Goal: Information Seeking & Learning: Learn about a topic

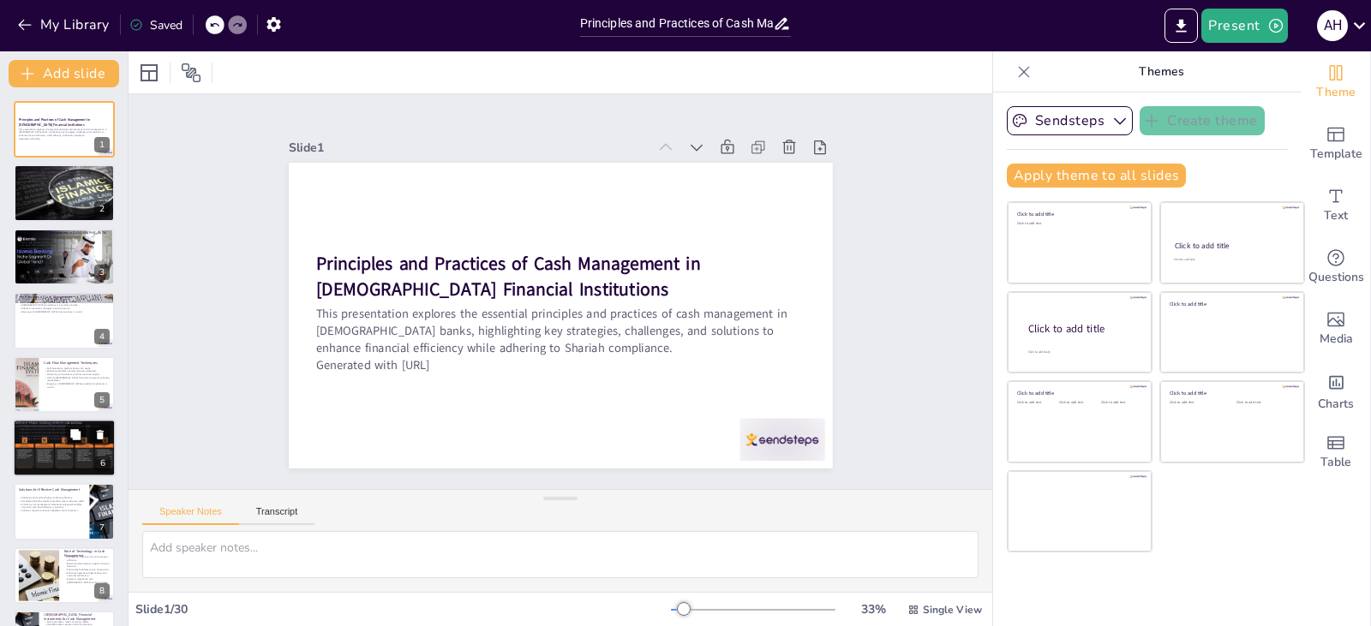
checkbox input "true"
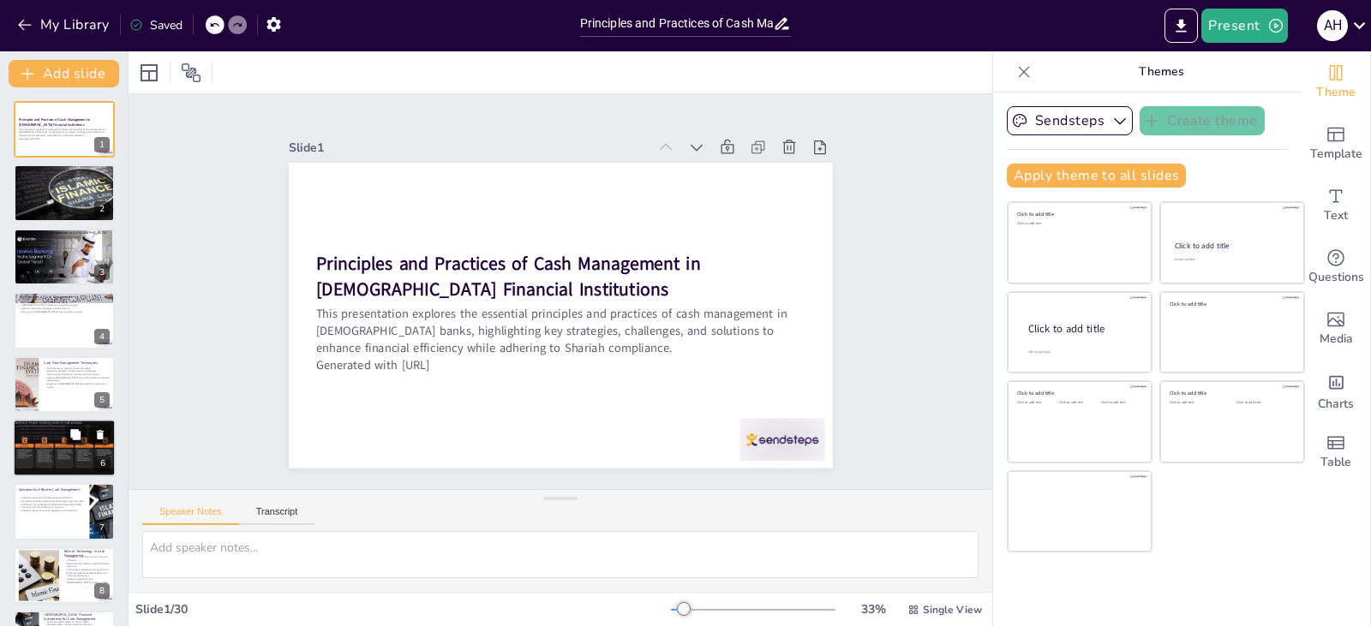
checkbox input "true"
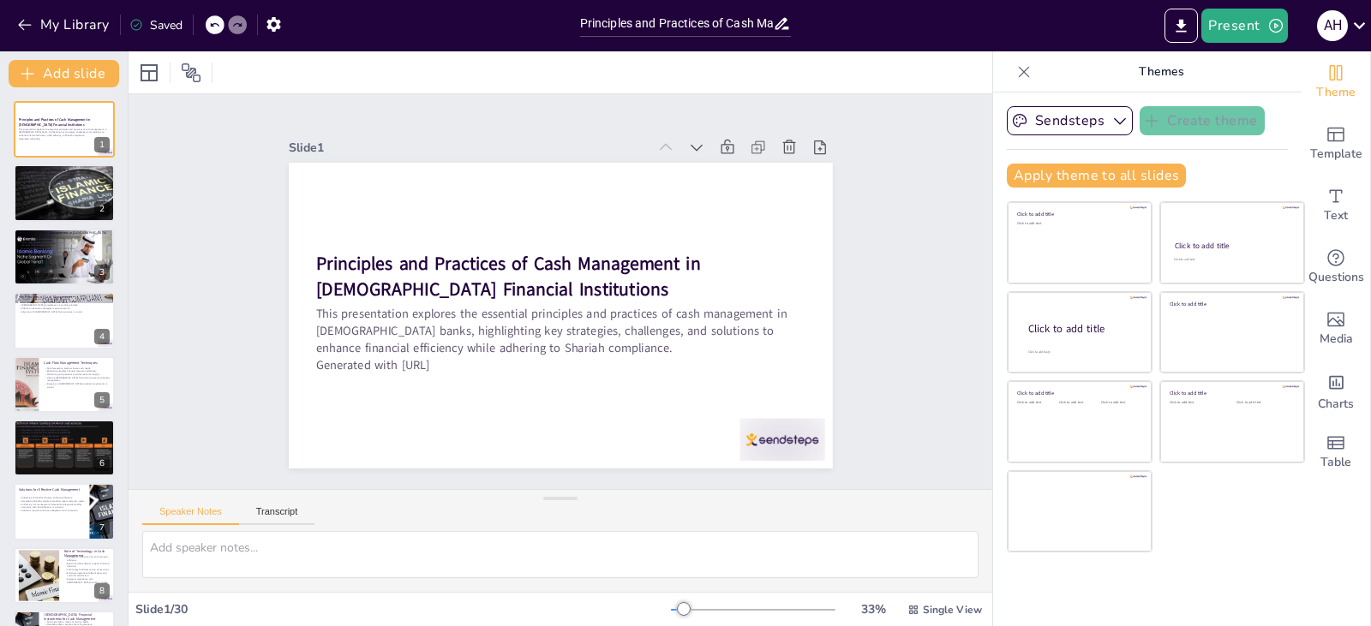
checkbox input "true"
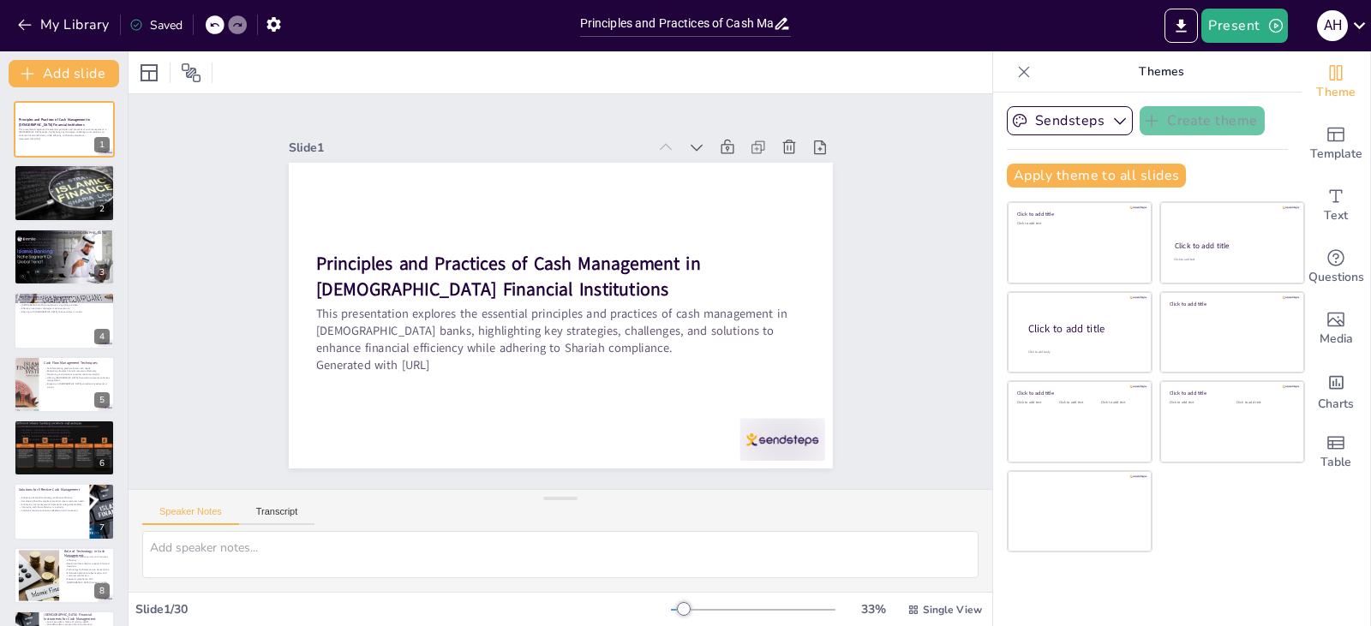
checkbox input "true"
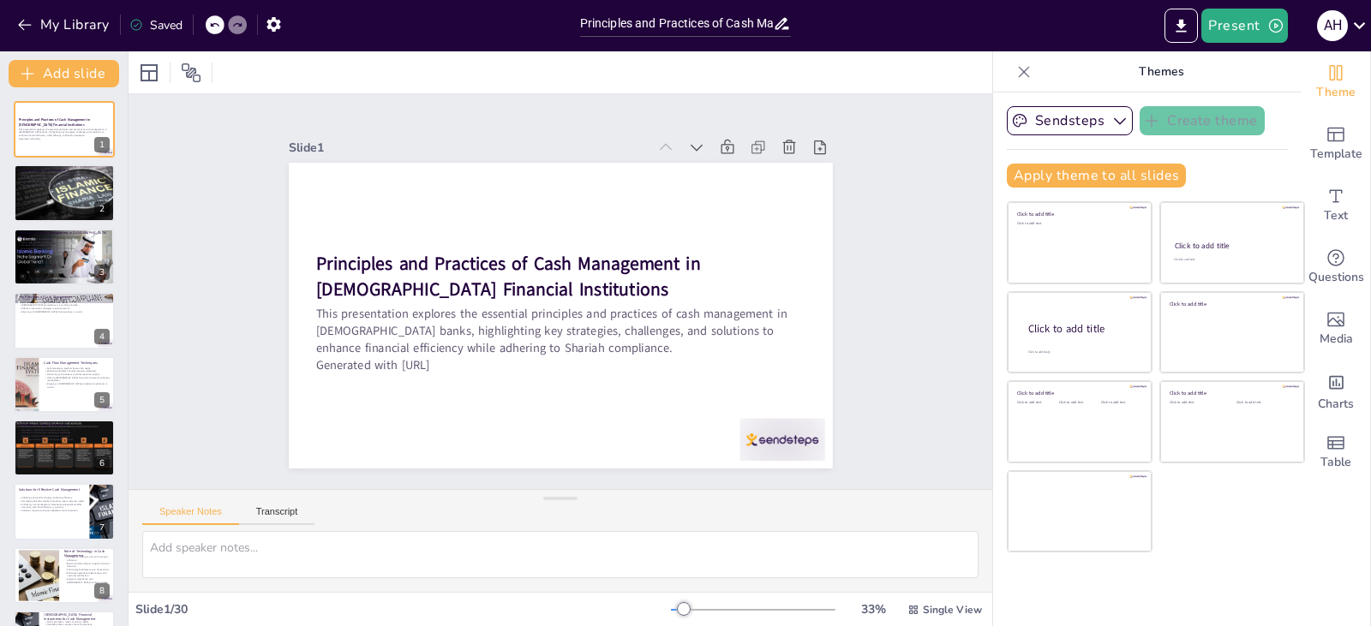
checkbox input "true"
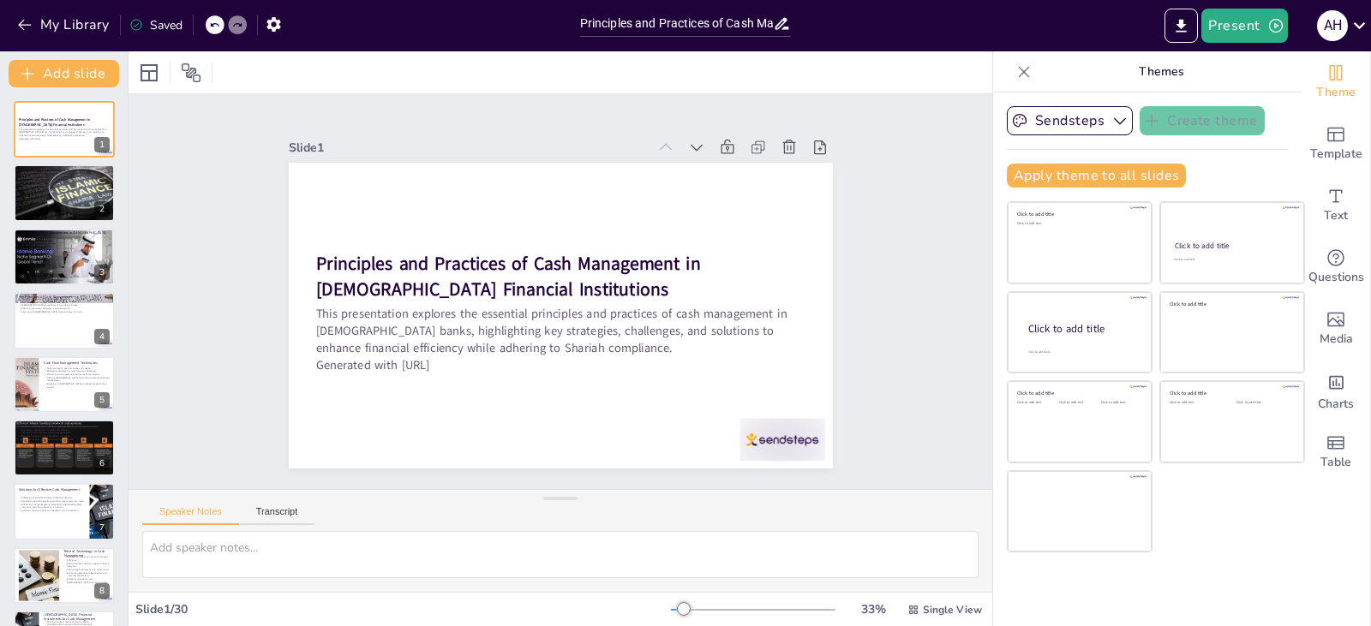
checkbox input "true"
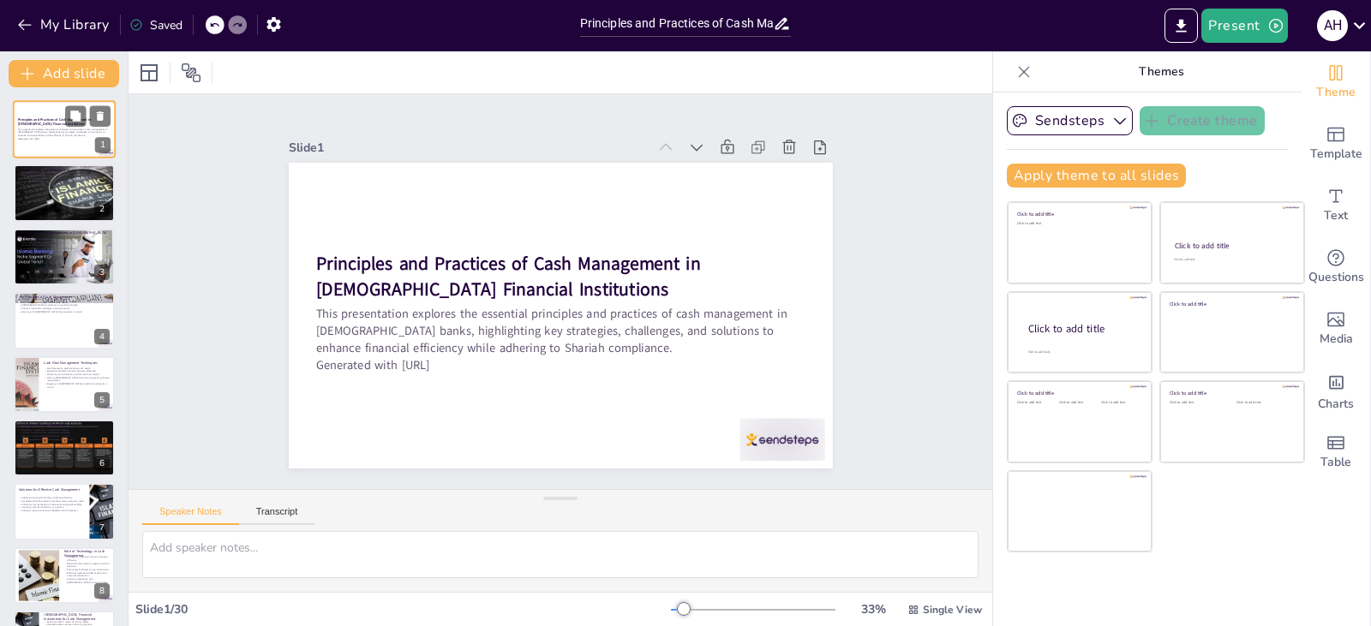
checkbox input "true"
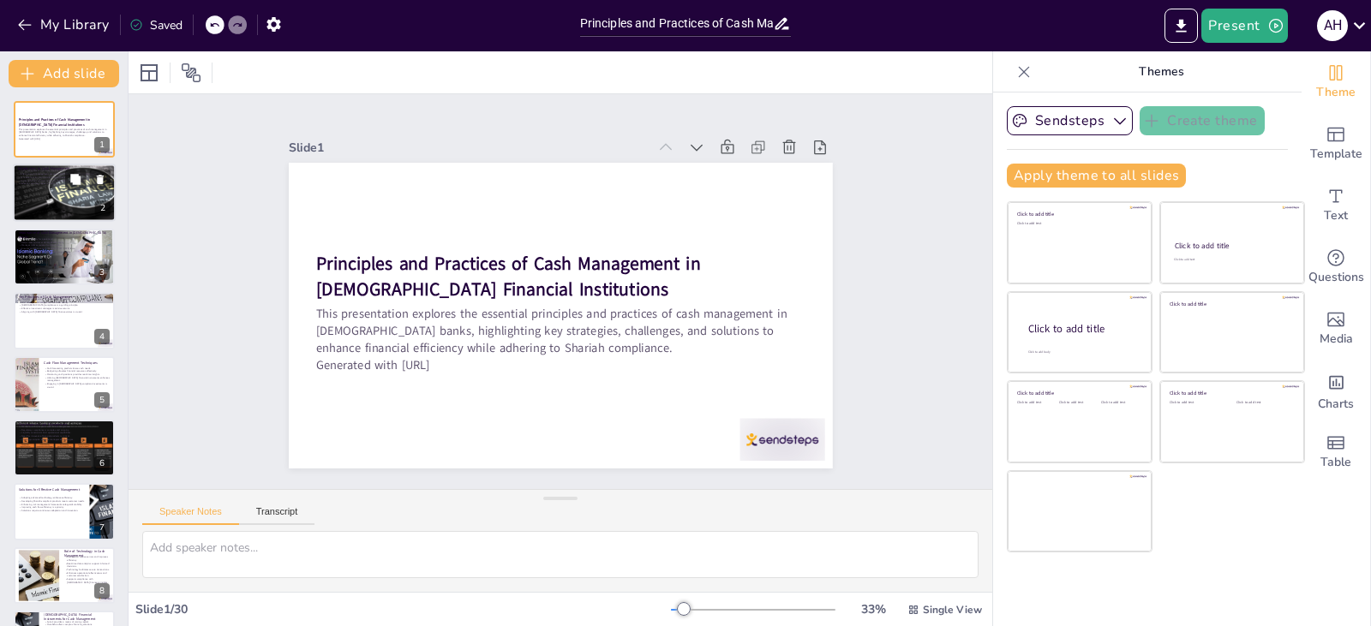
checkbox input "true"
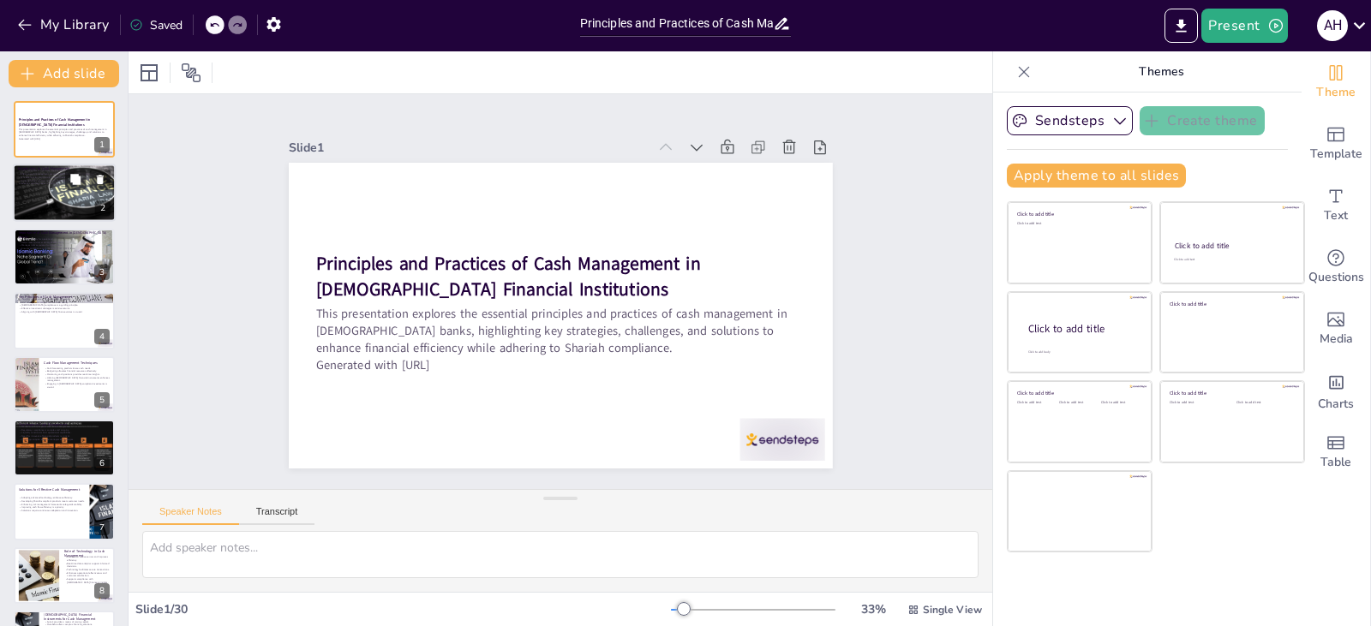
checkbox input "true"
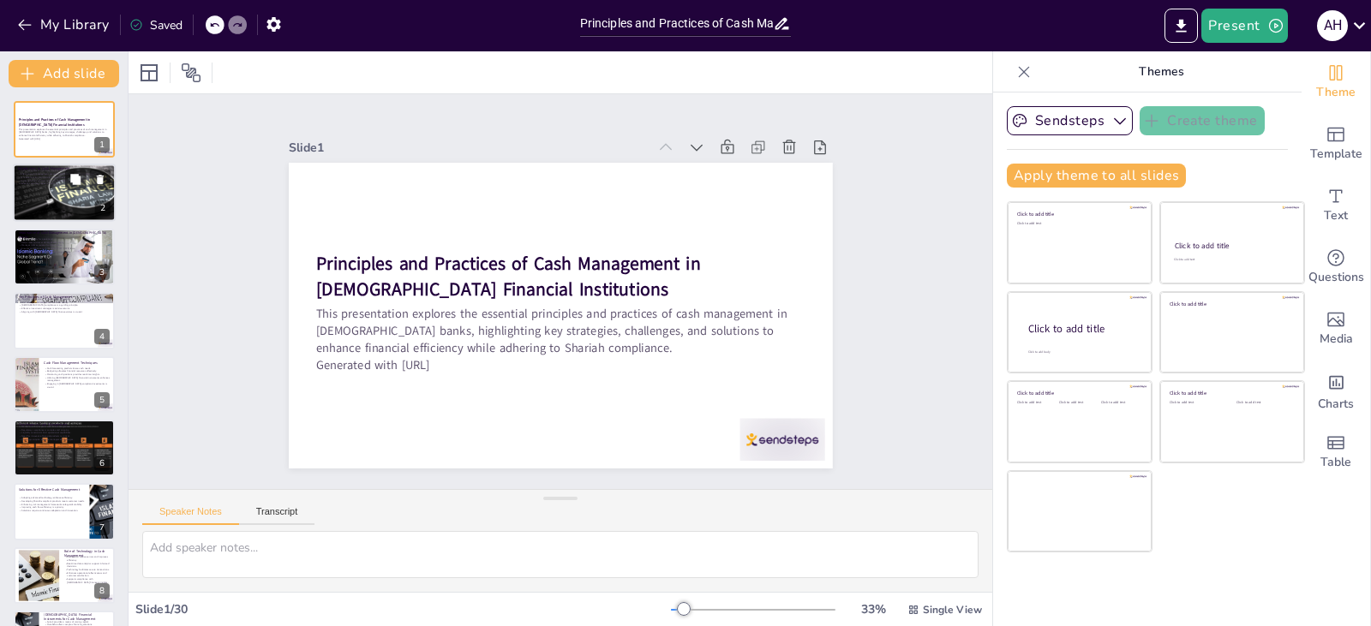
checkbox input "true"
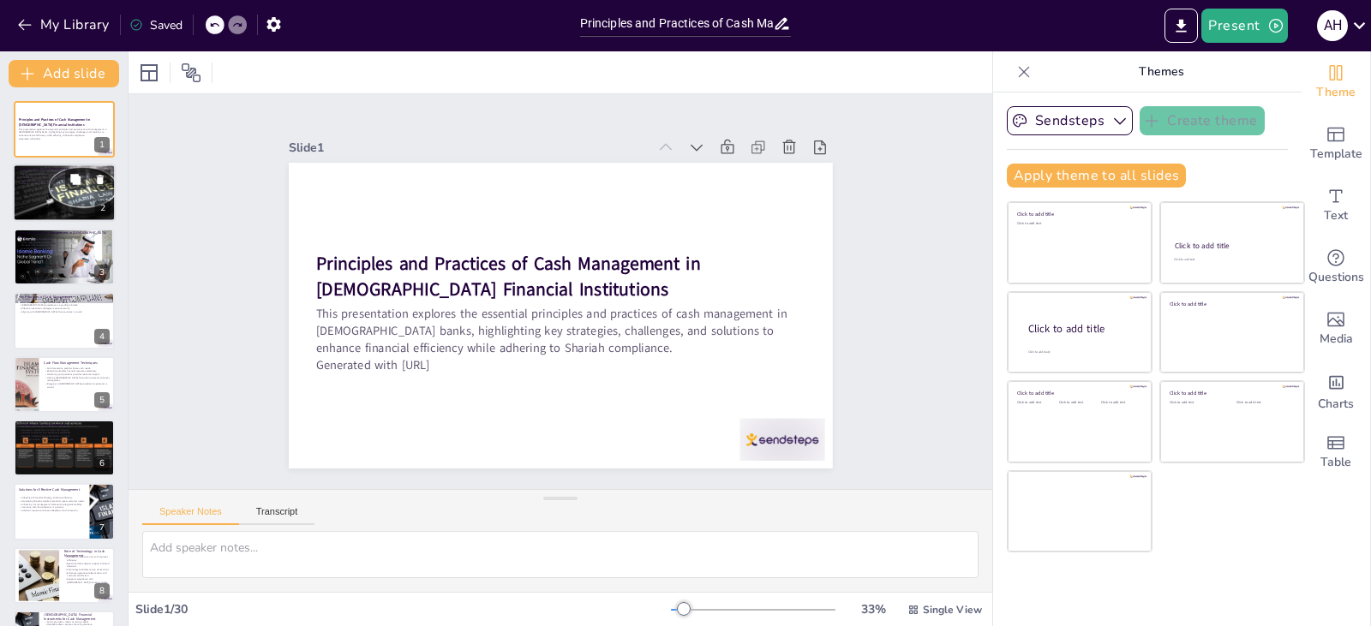
checkbox input "true"
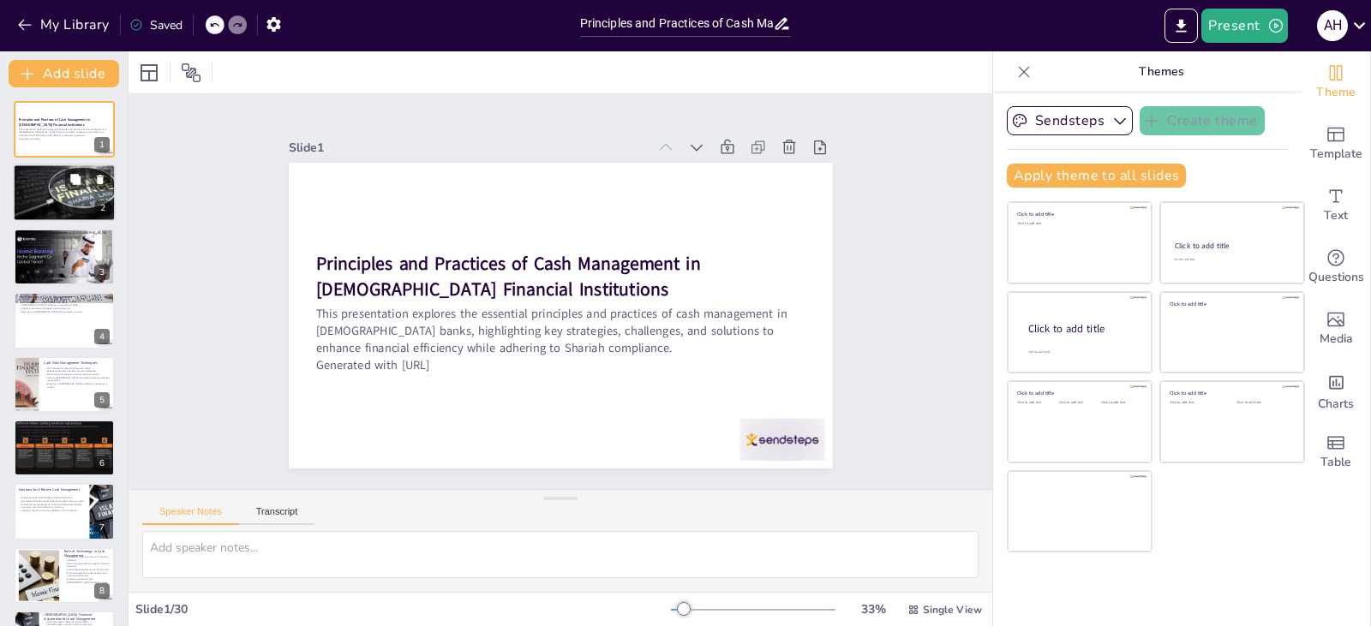
checkbox input "true"
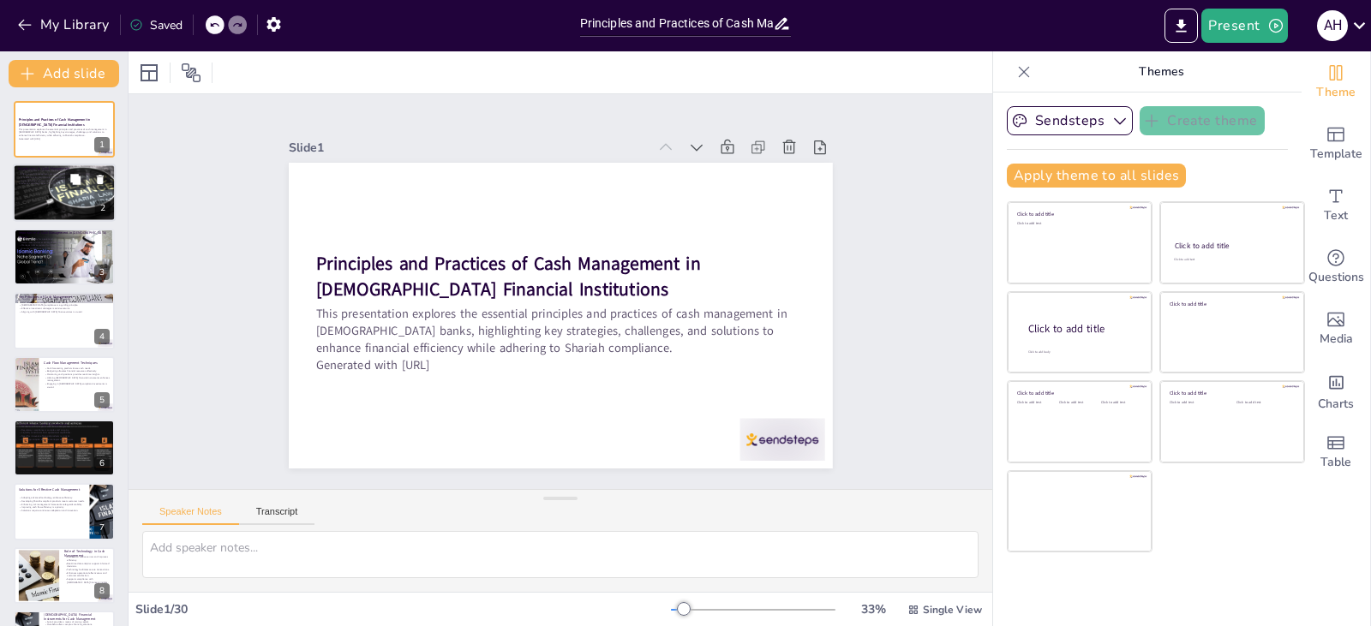
click at [62, 184] on p "Meeting customer needs is a priority." at bounding box center [64, 183] width 93 height 3
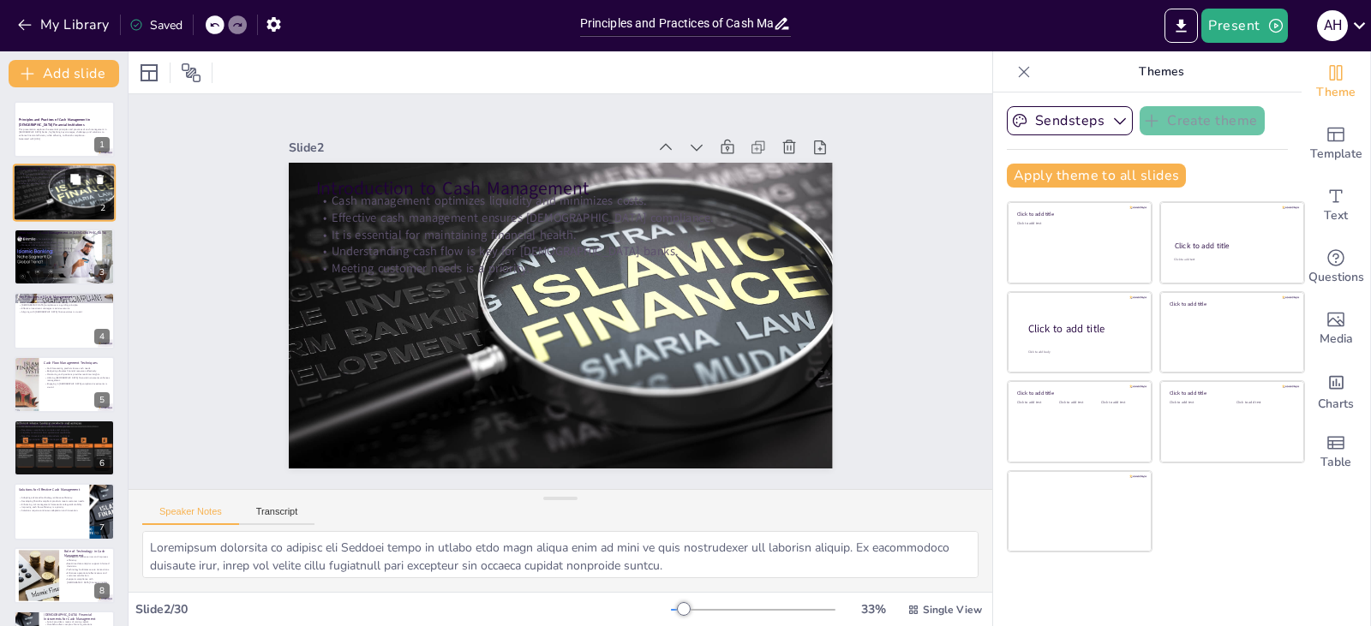
checkbox input "true"
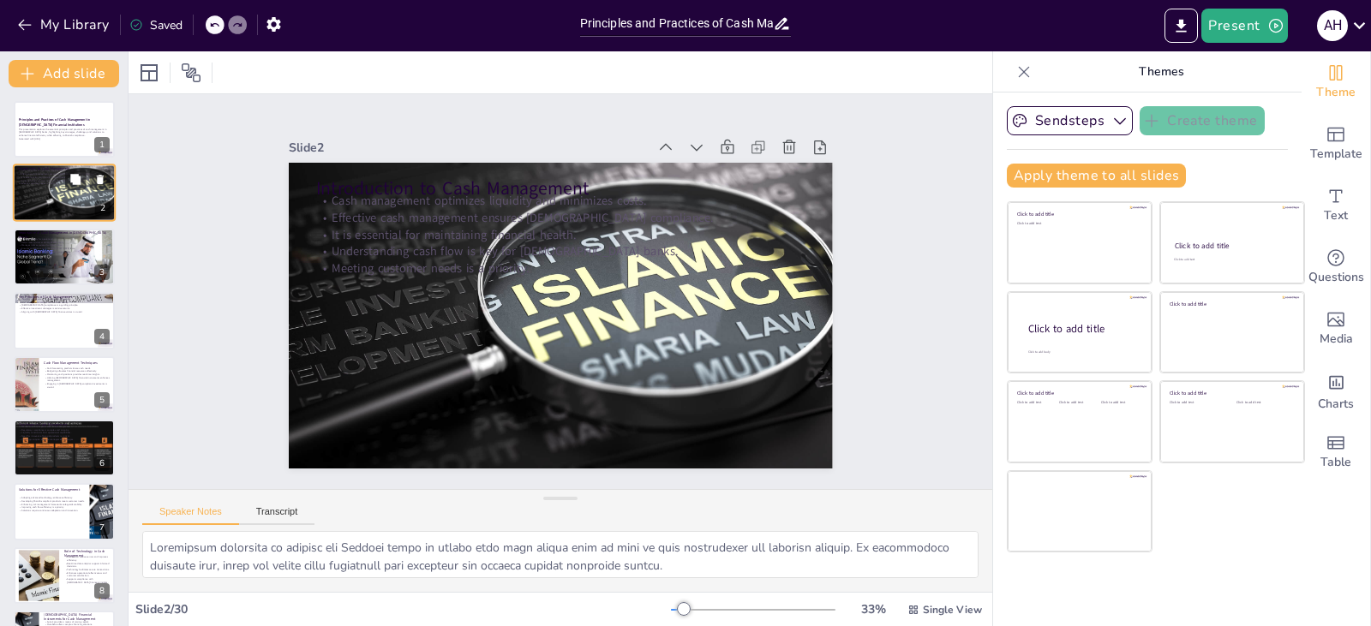
checkbox input "true"
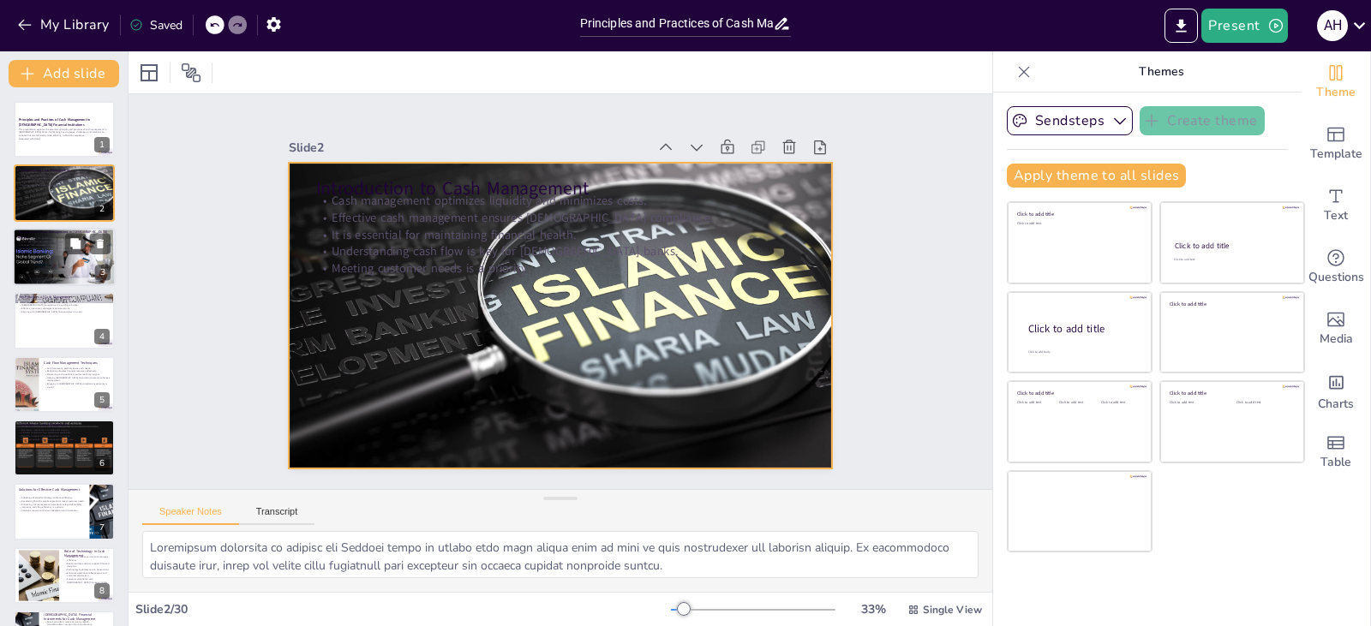
checkbox input "true"
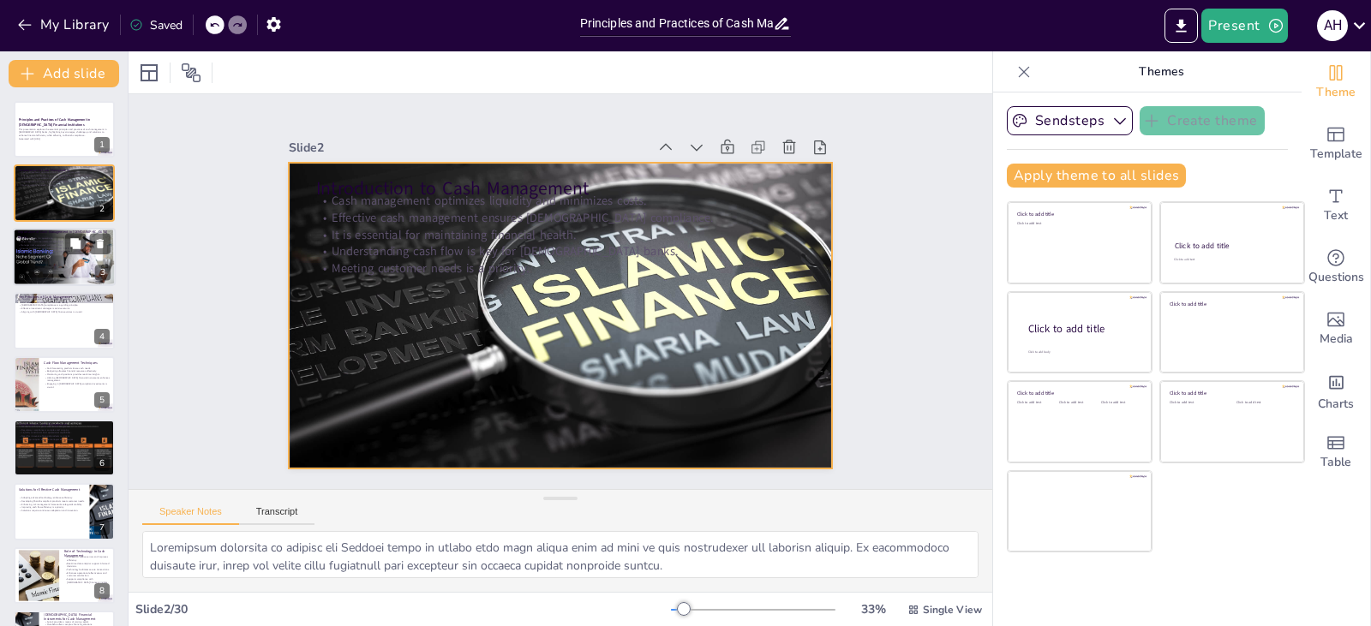
checkbox input "true"
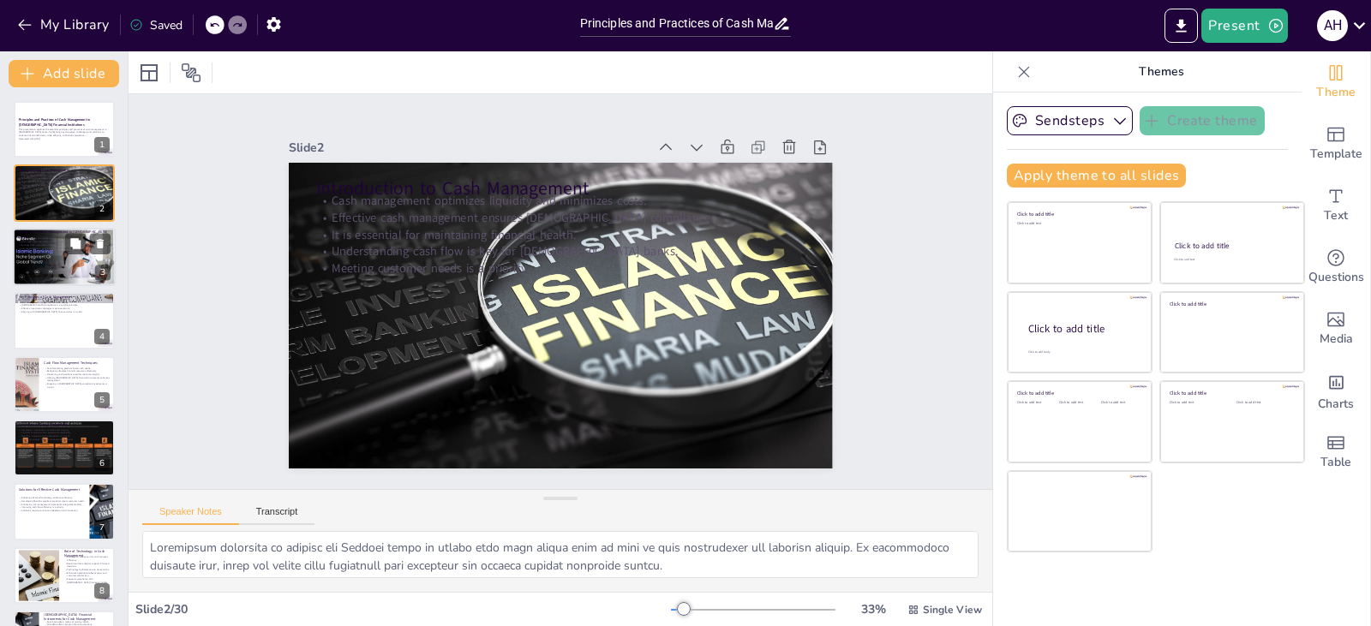
click at [66, 264] on div at bounding box center [64, 257] width 111 height 58
checkbox input "true"
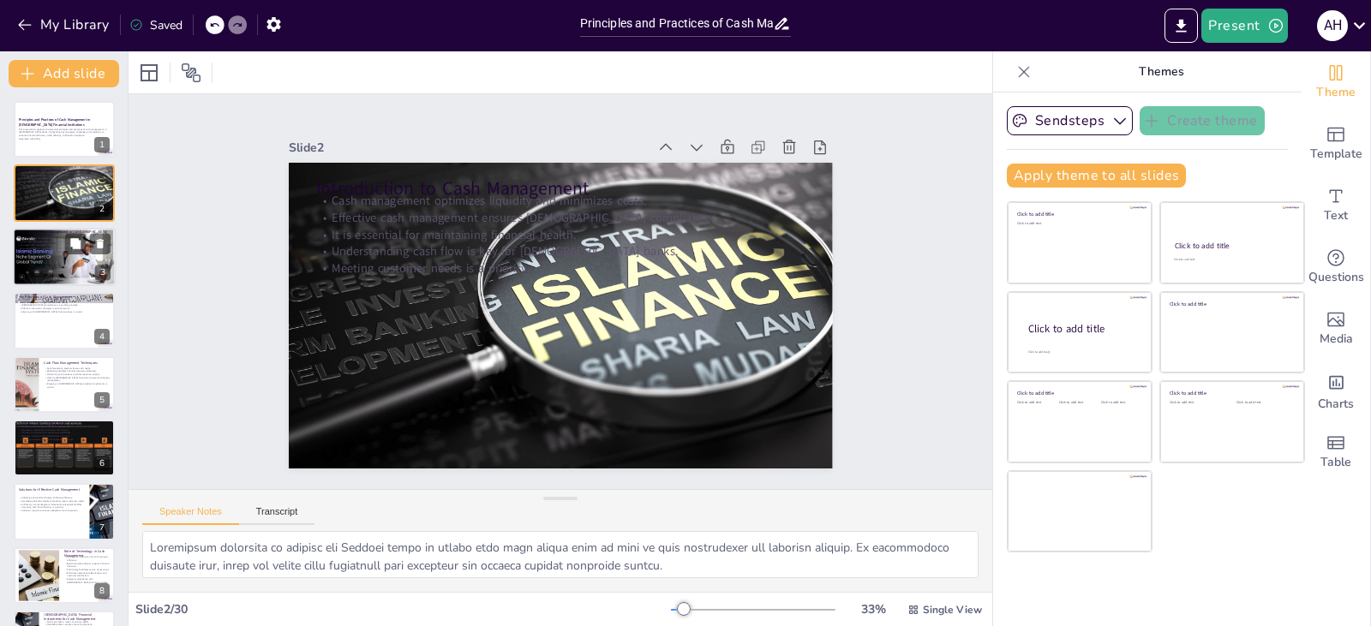
checkbox input "true"
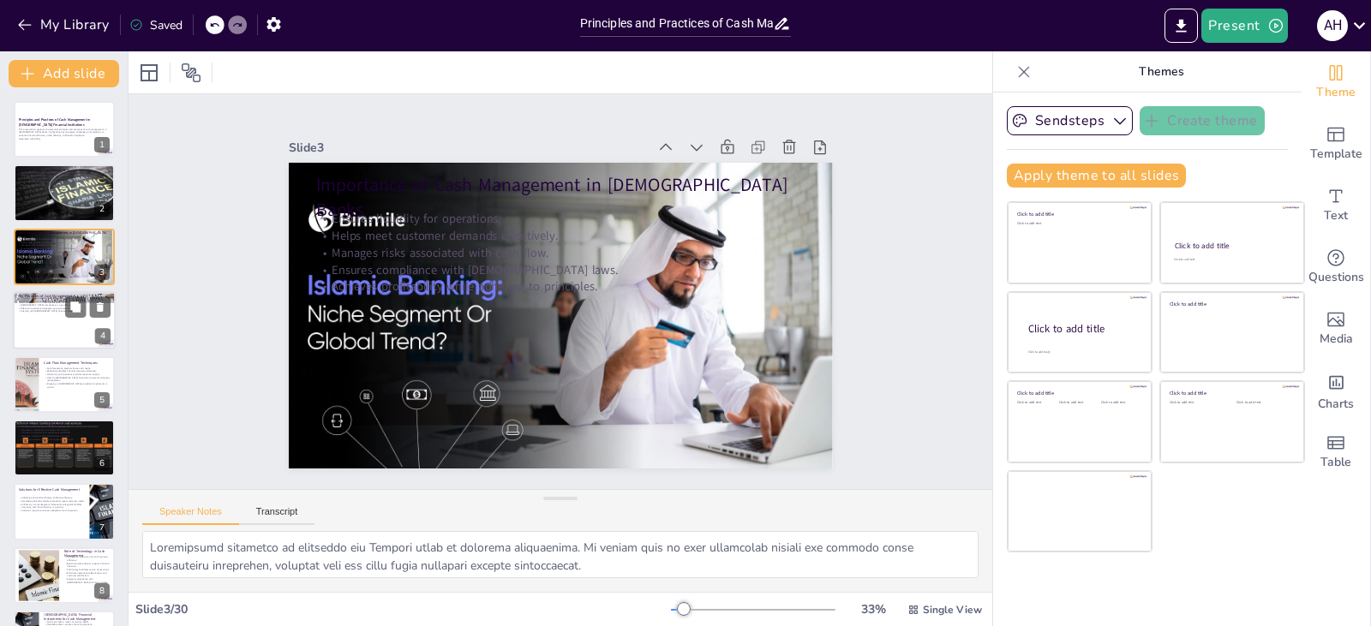
checkbox input "true"
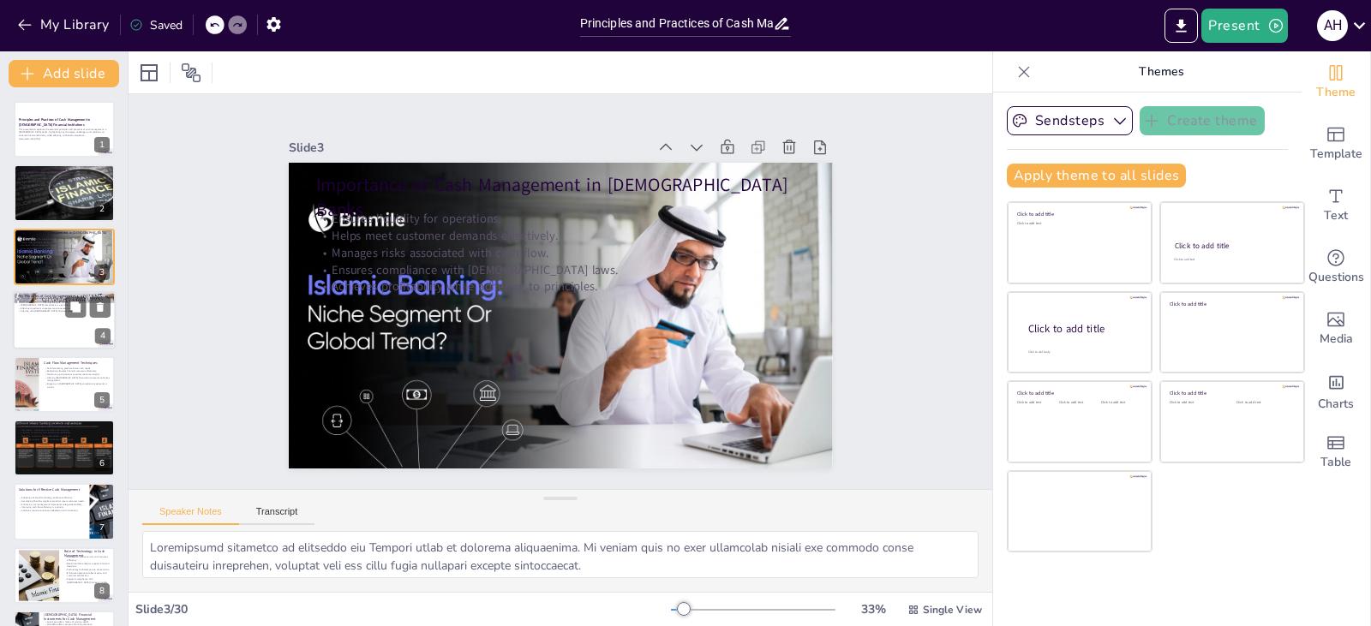
checkbox input "true"
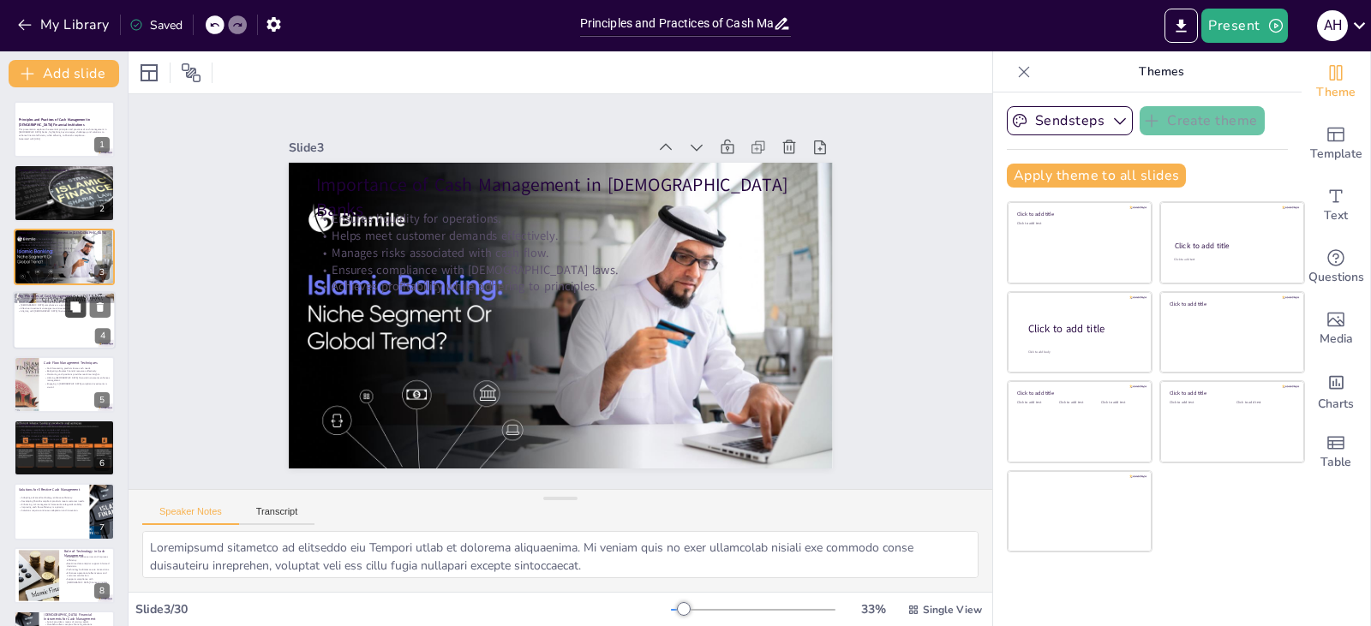
checkbox input "true"
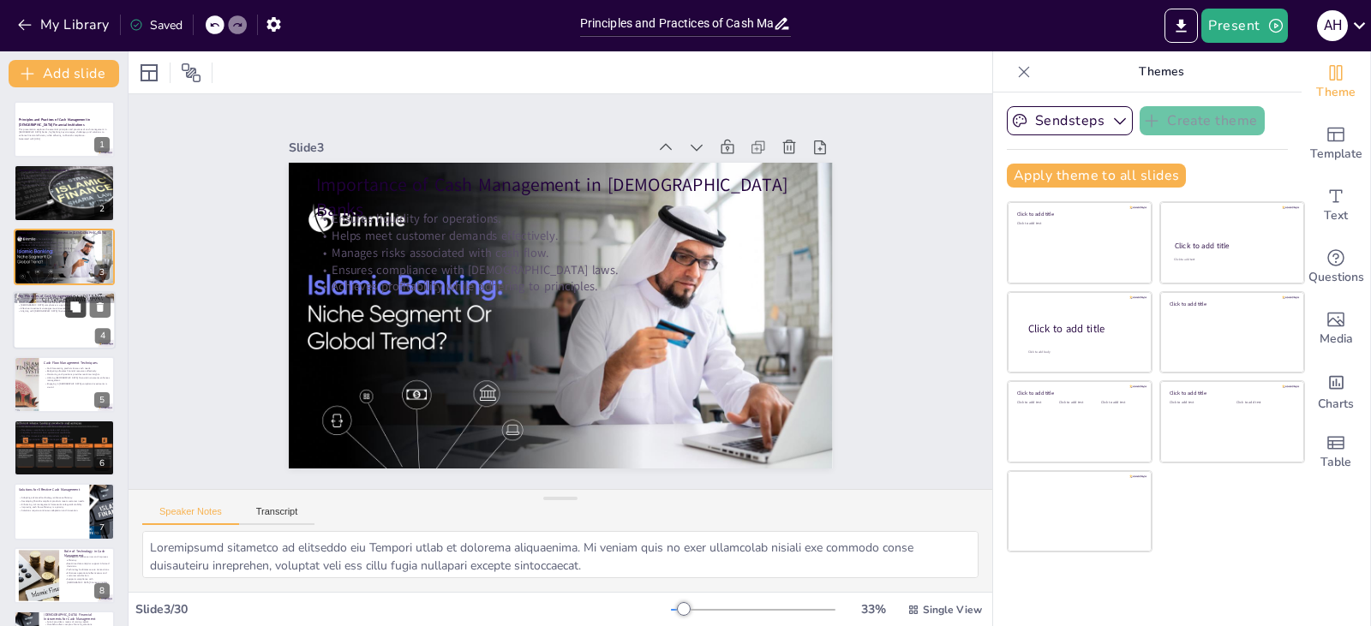
click at [71, 315] on button at bounding box center [75, 307] width 21 height 21
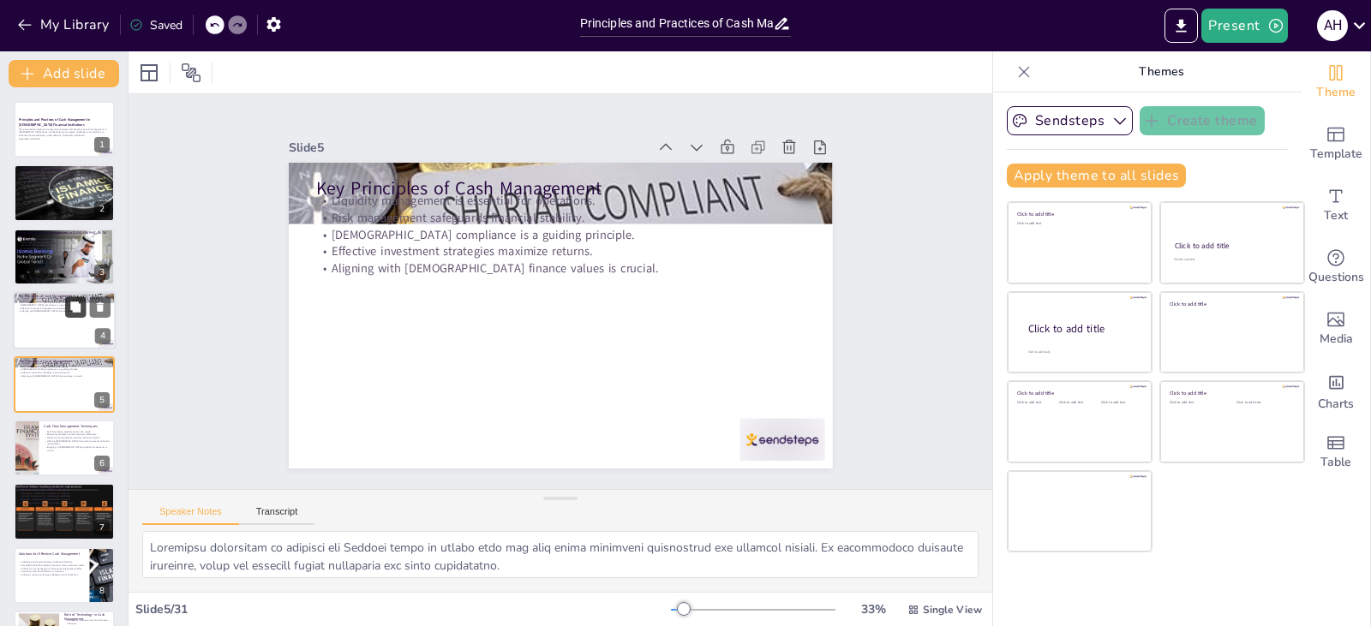
checkbox input "true"
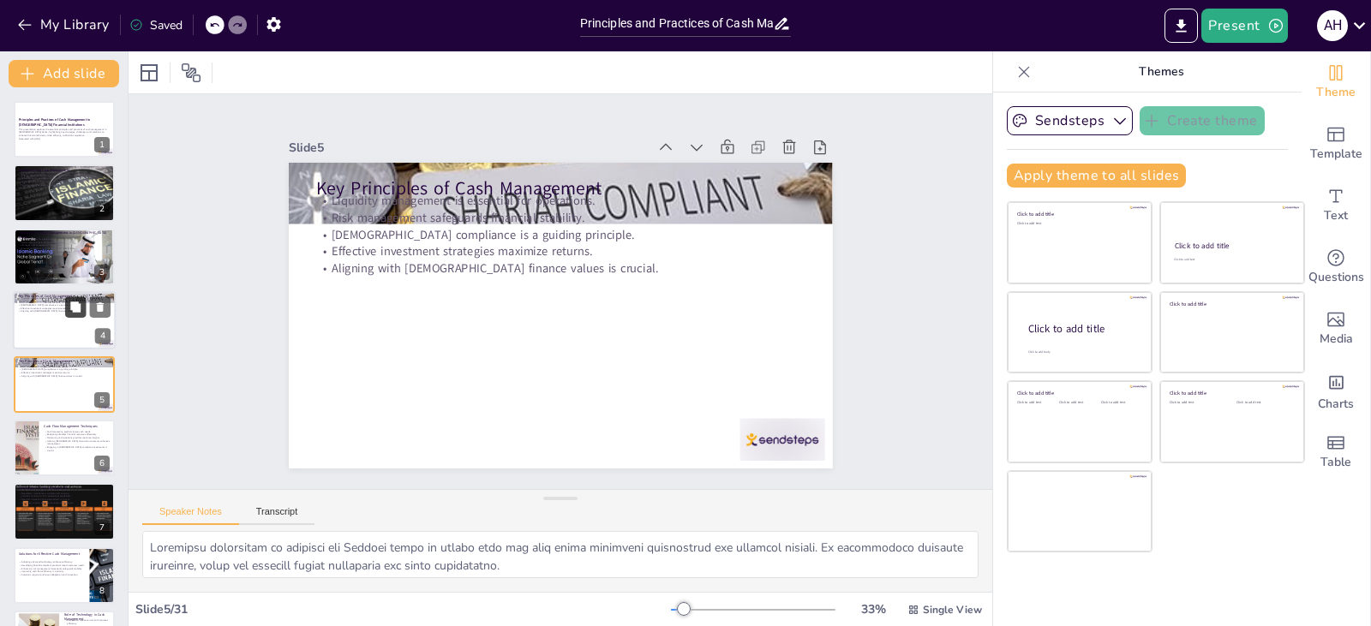
checkbox input "true"
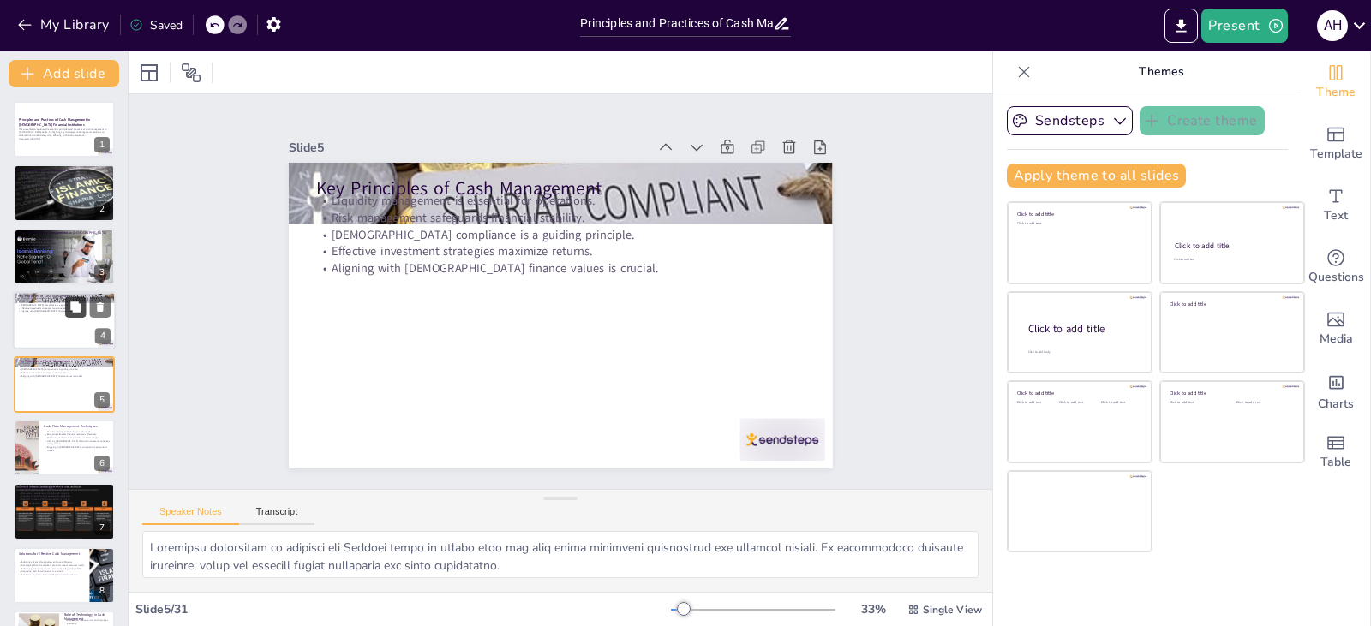
scroll to position [27, 0]
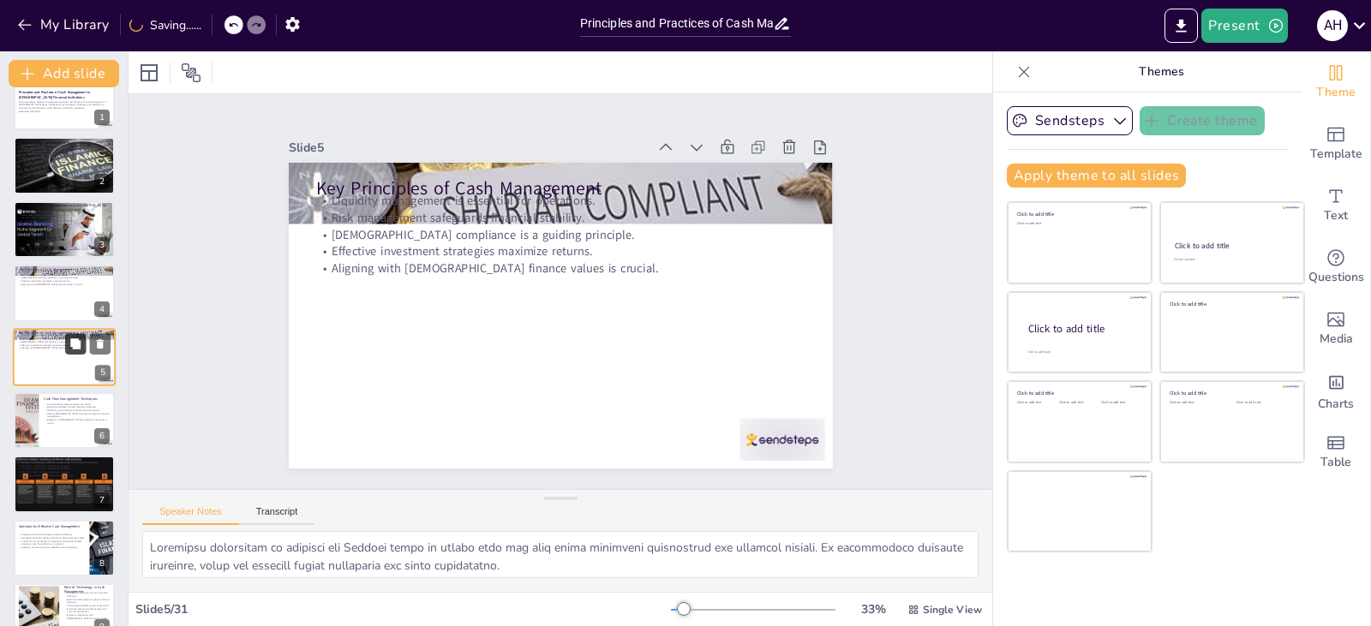
checkbox input "true"
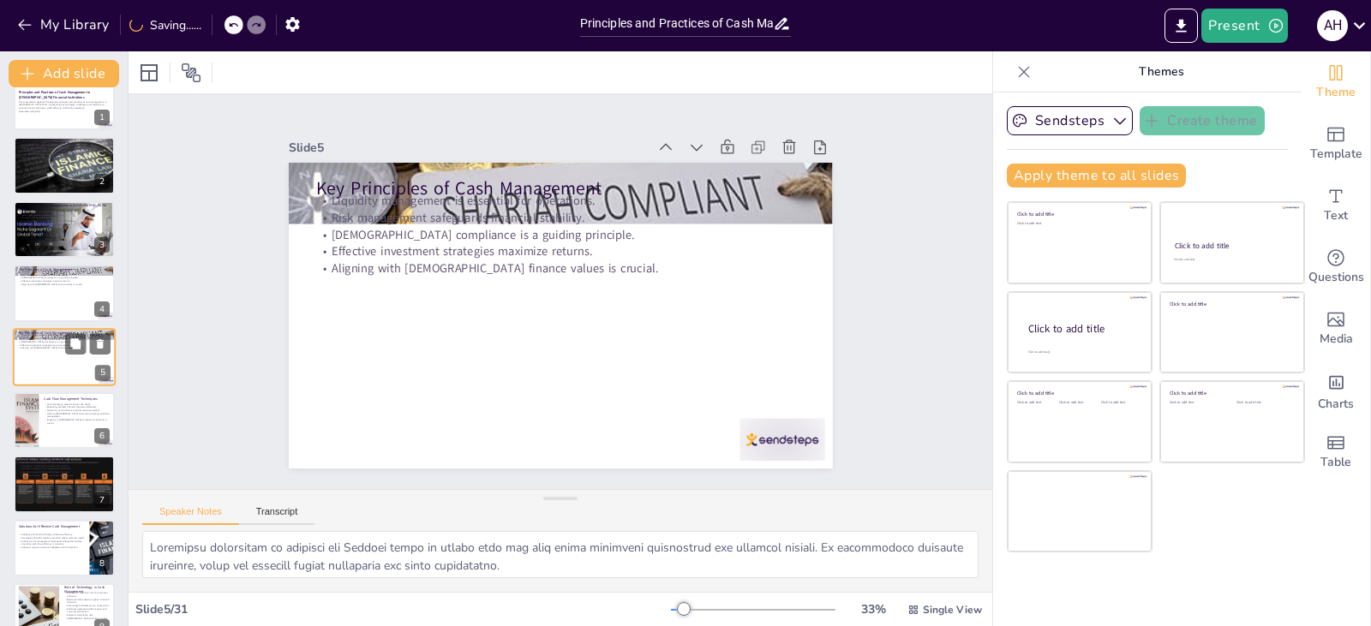
checkbox input "true"
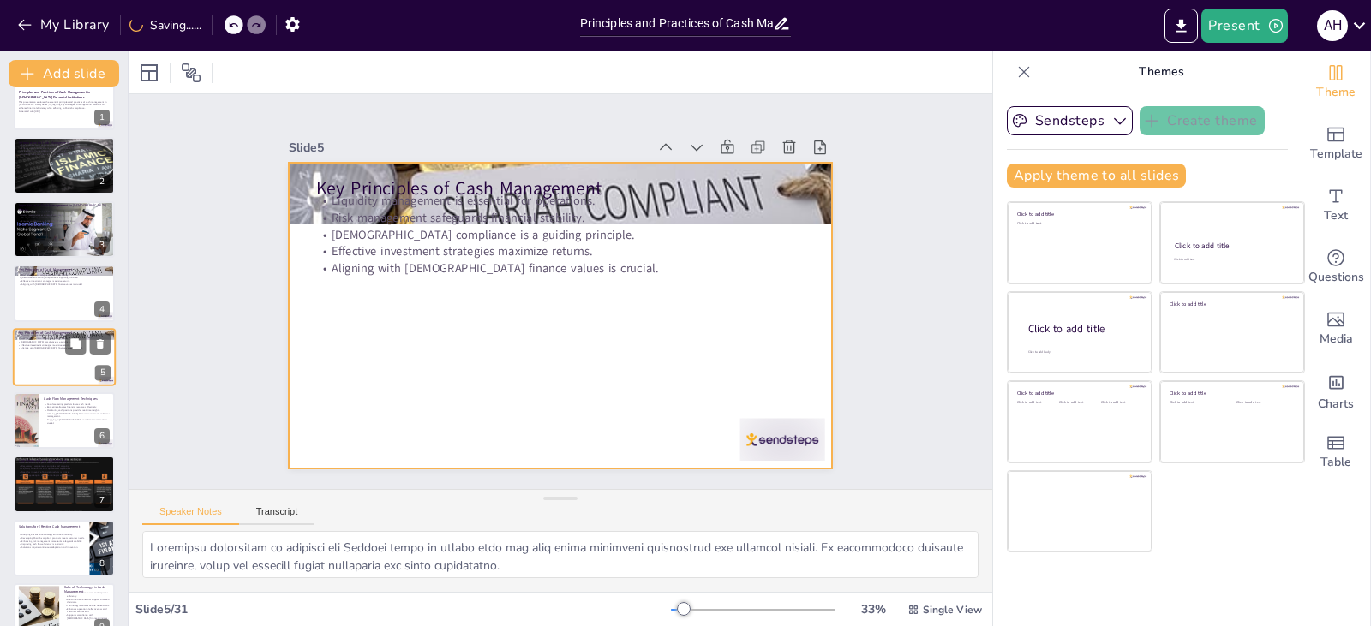
click at [71, 356] on div at bounding box center [64, 357] width 103 height 58
checkbox input "true"
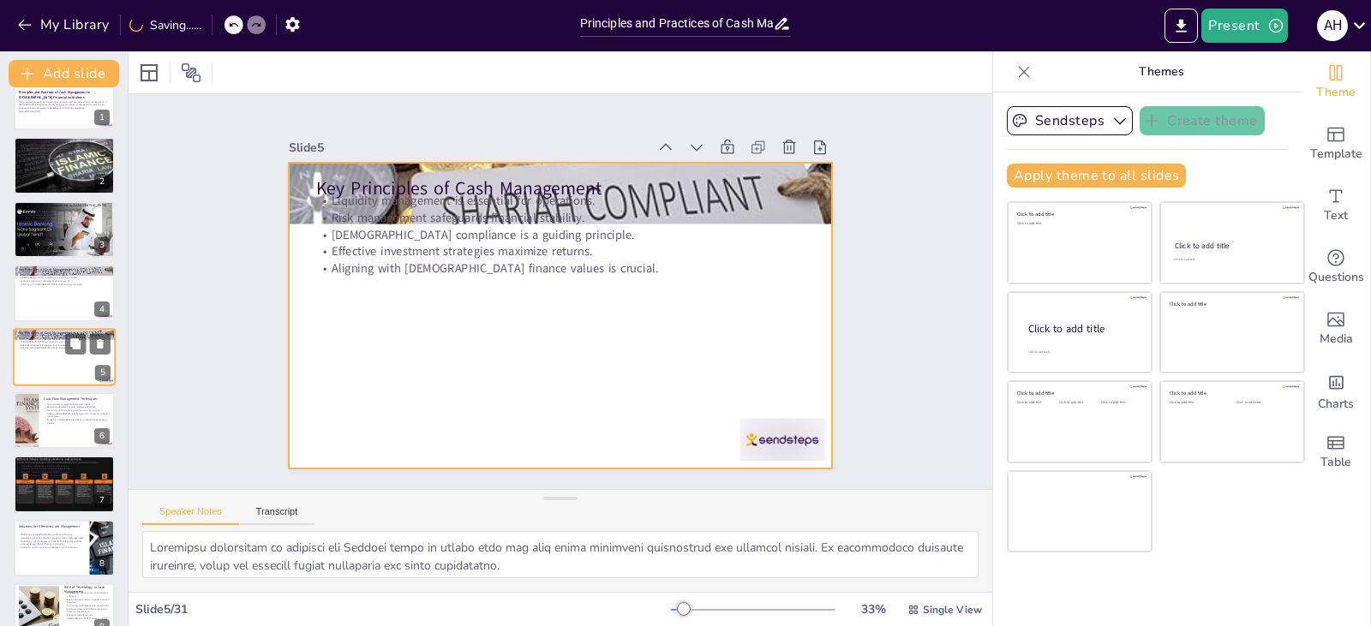
checkbox input "true"
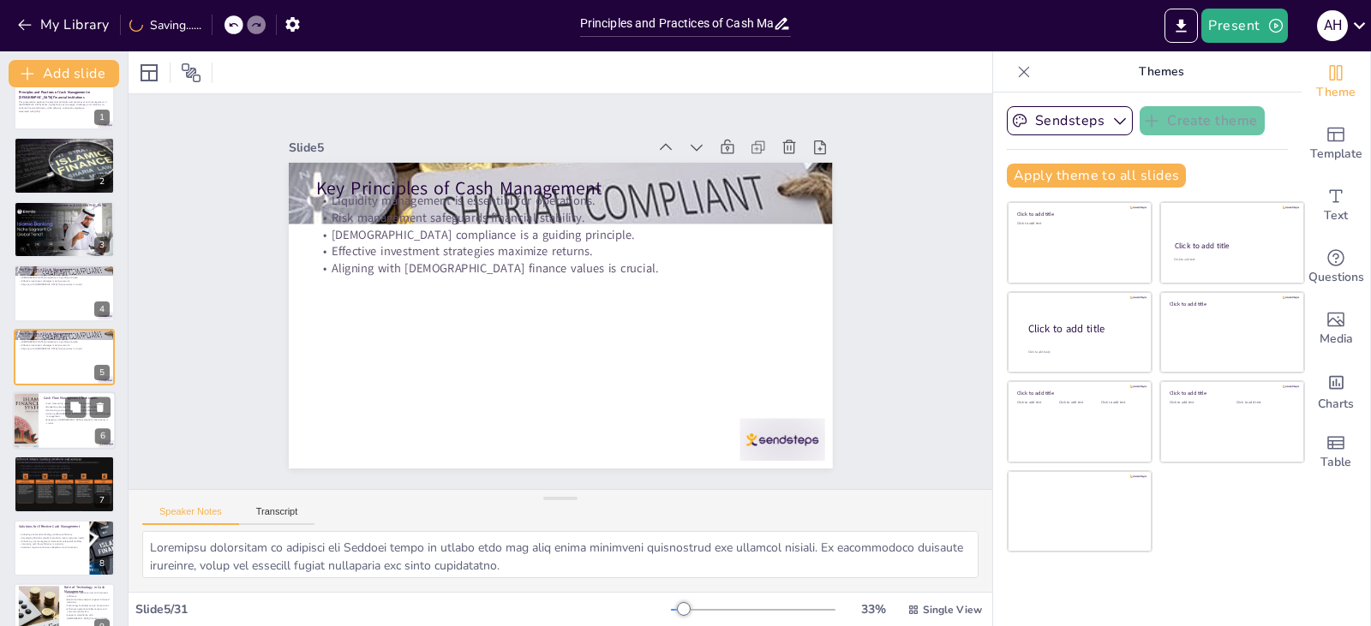
checkbox input "true"
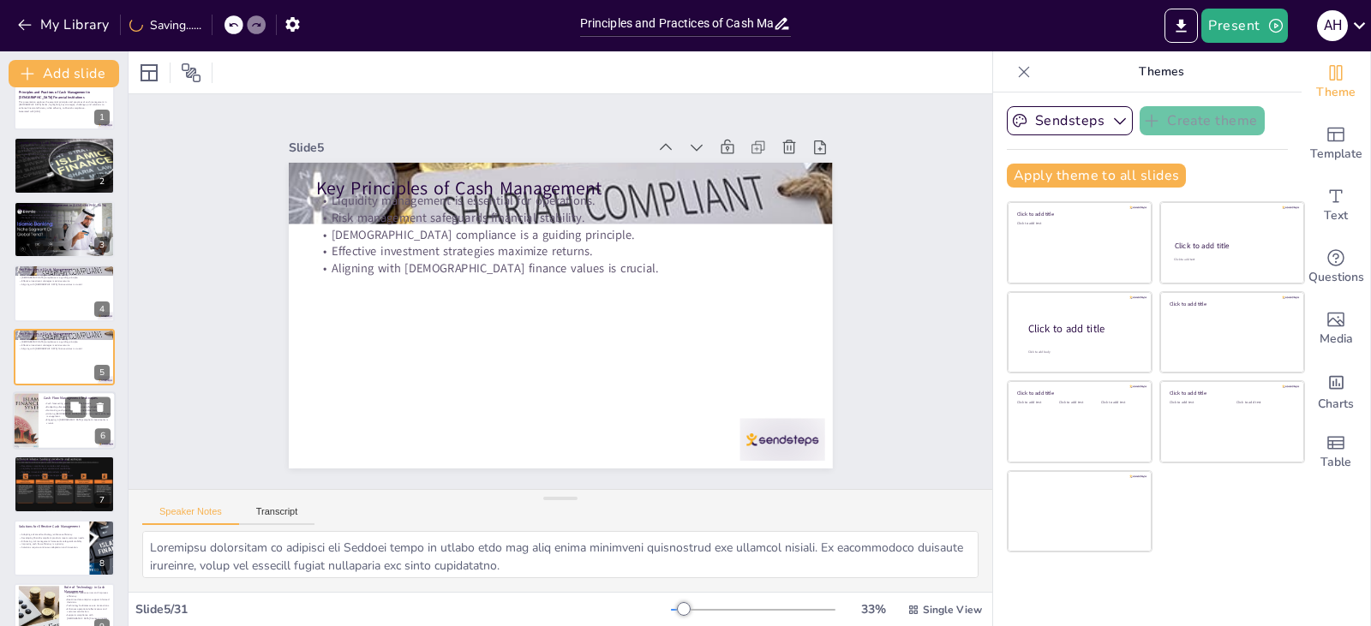
checkbox input "true"
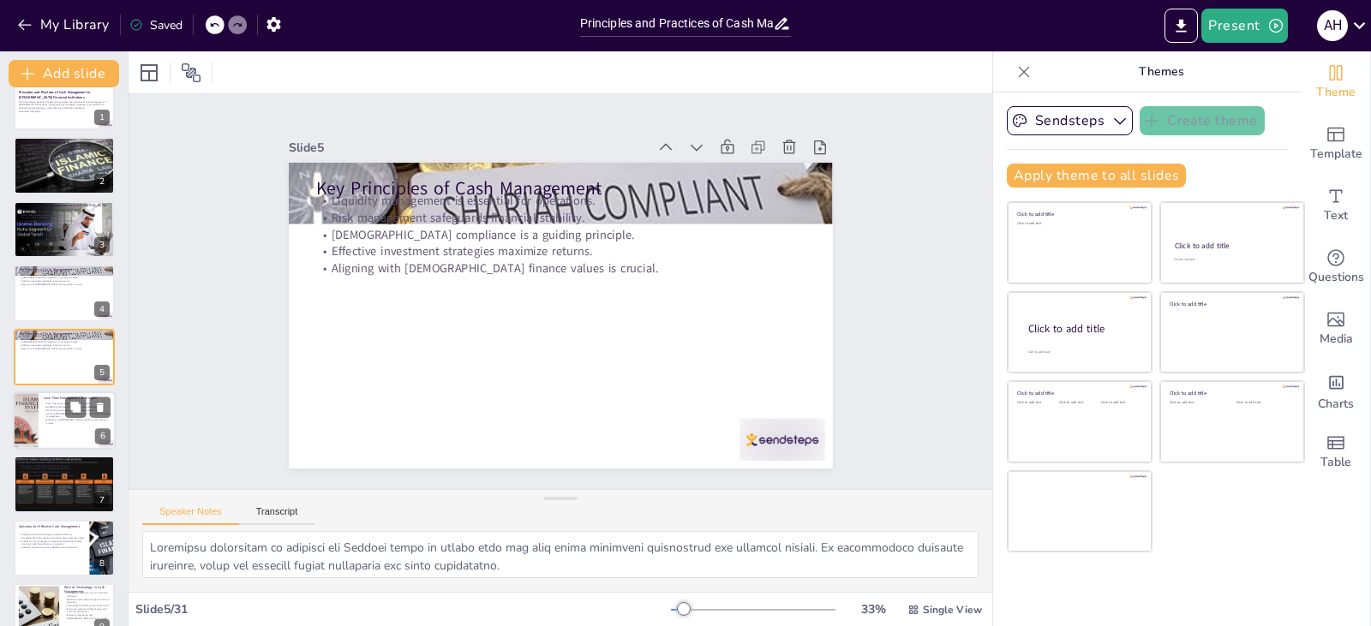
click at [70, 425] on div at bounding box center [64, 420] width 103 height 58
checkbox input "true"
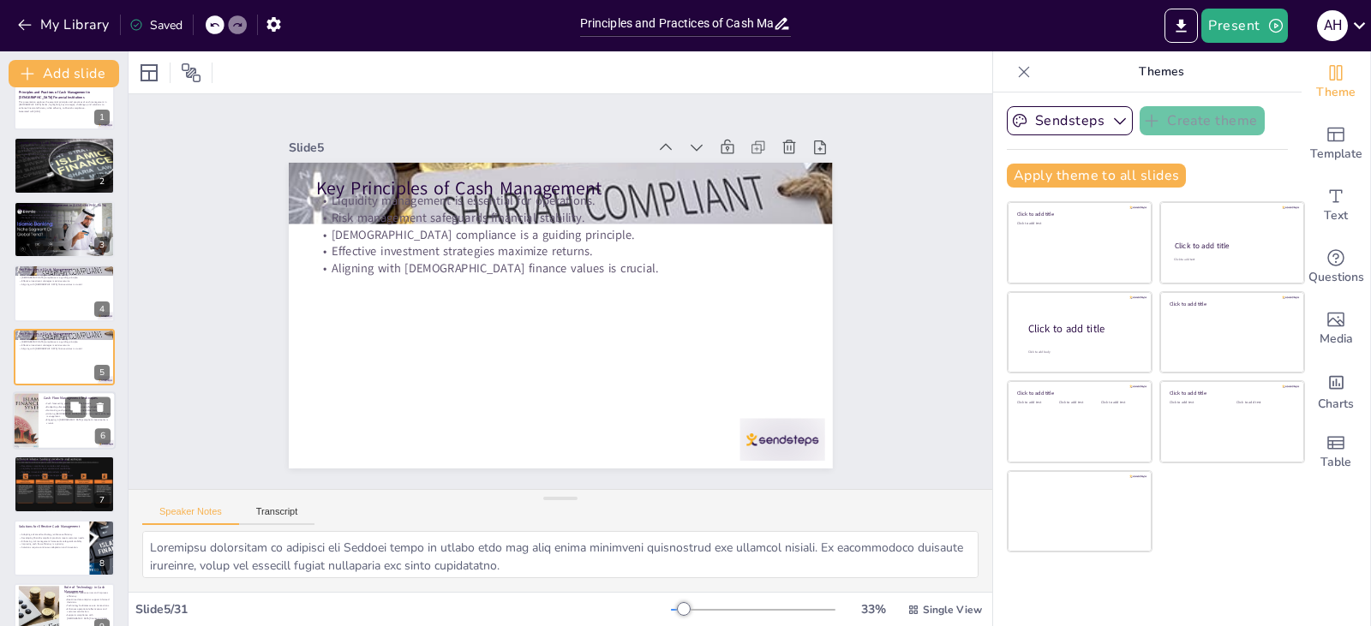
checkbox input "true"
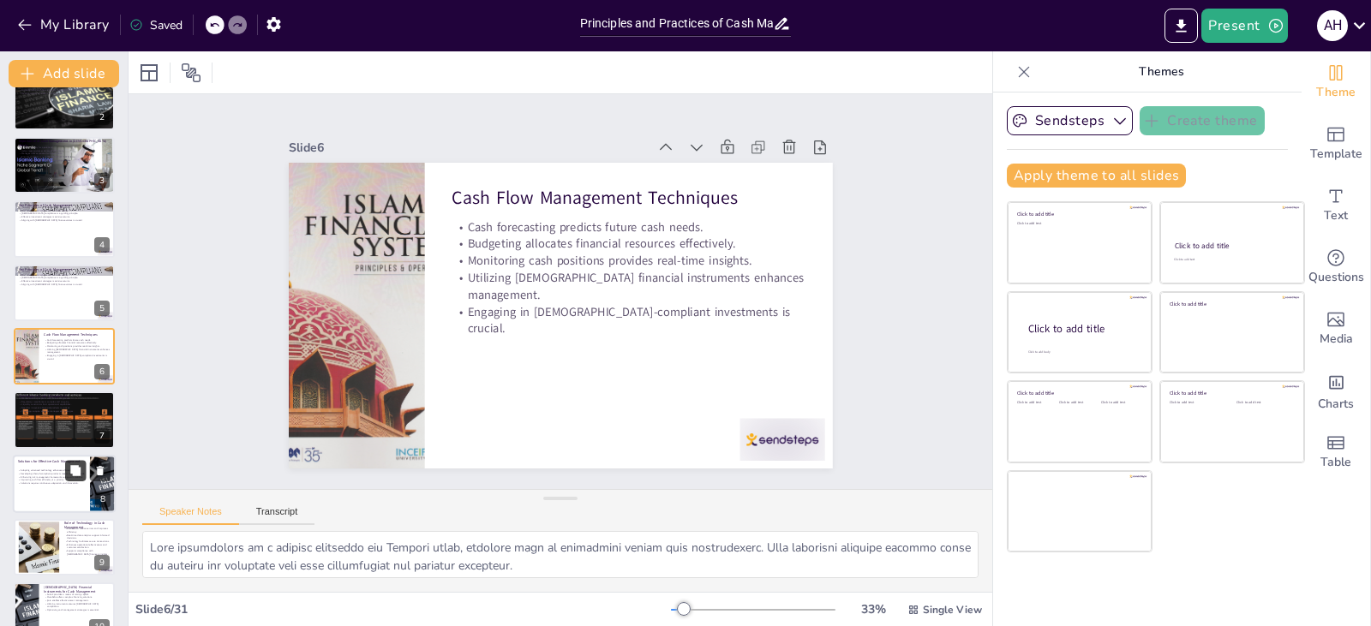
checkbox input "true"
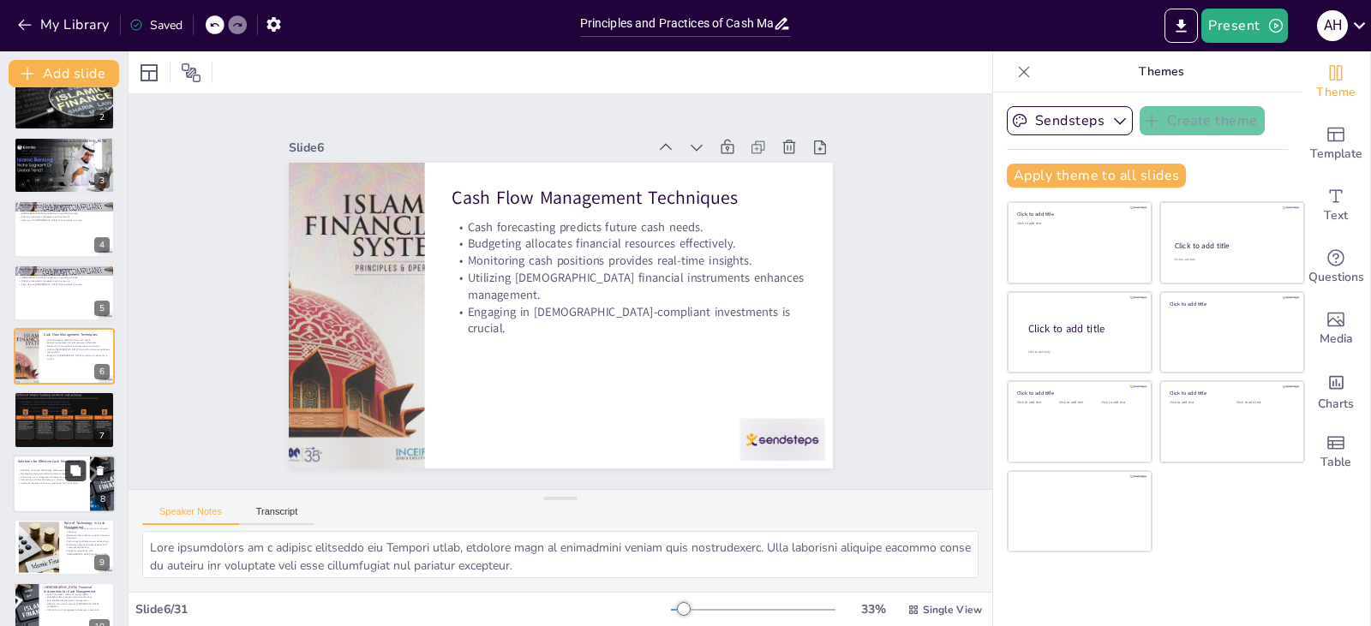
click at [68, 464] on button at bounding box center [75, 470] width 21 height 21
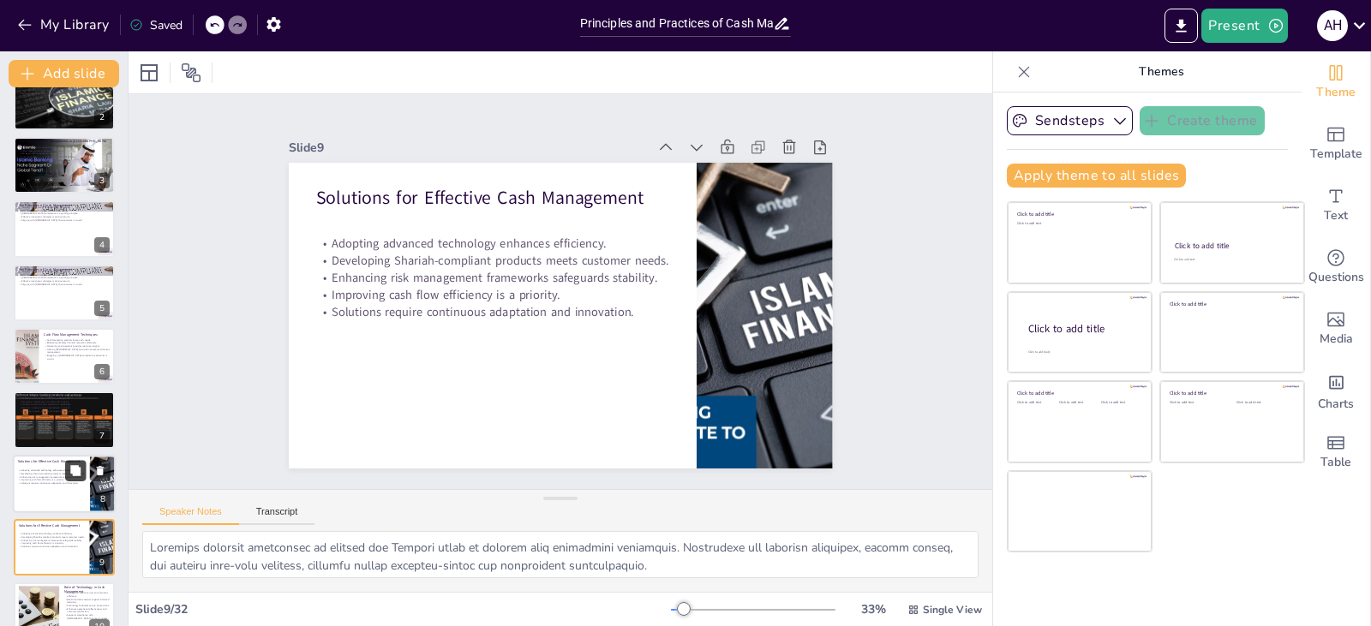
checkbox input "true"
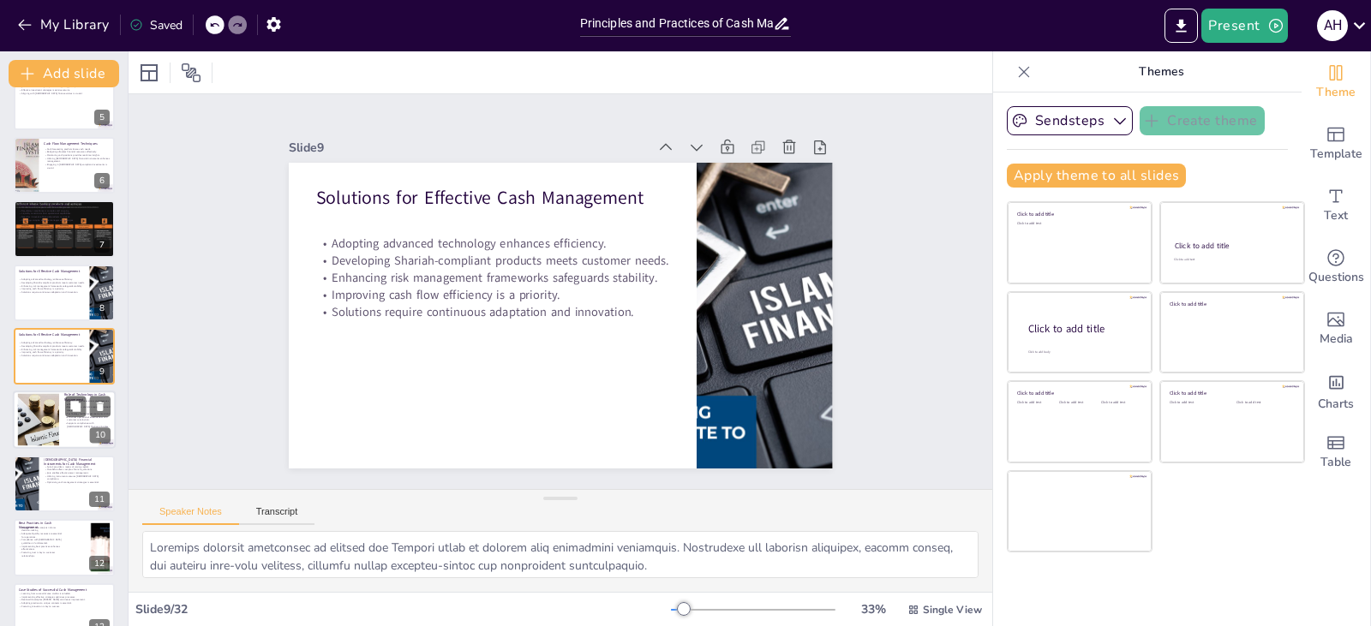
checkbox input "true"
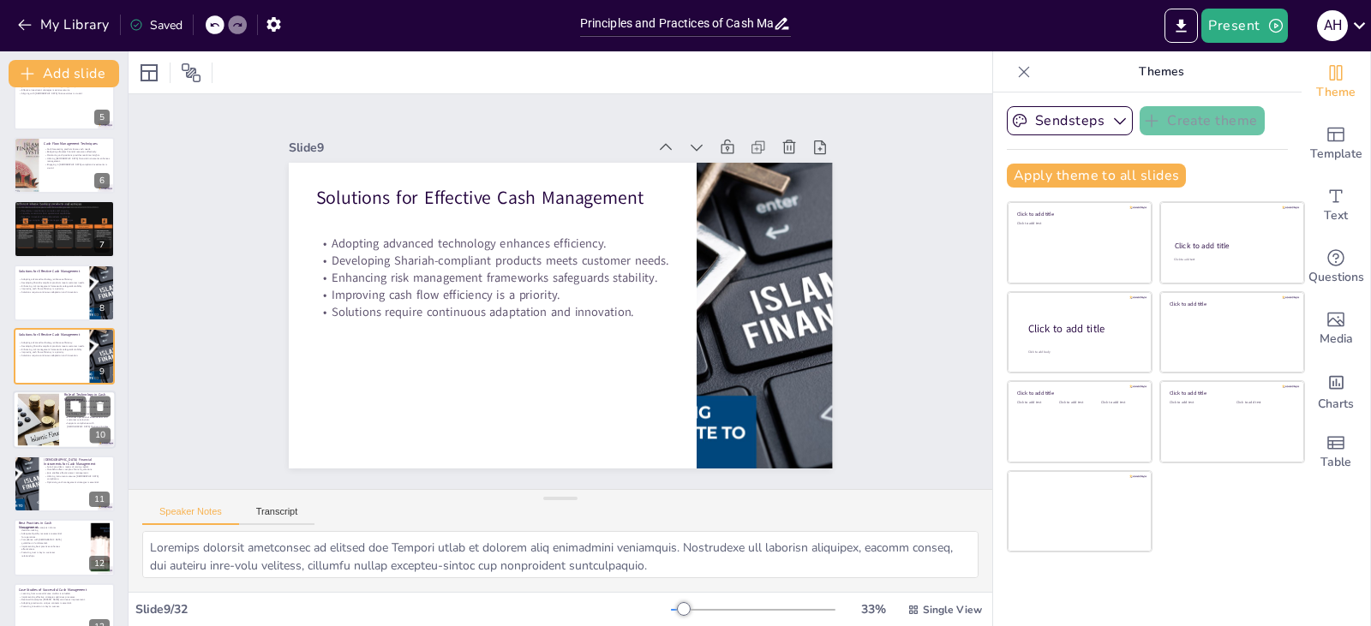
checkbox input "true"
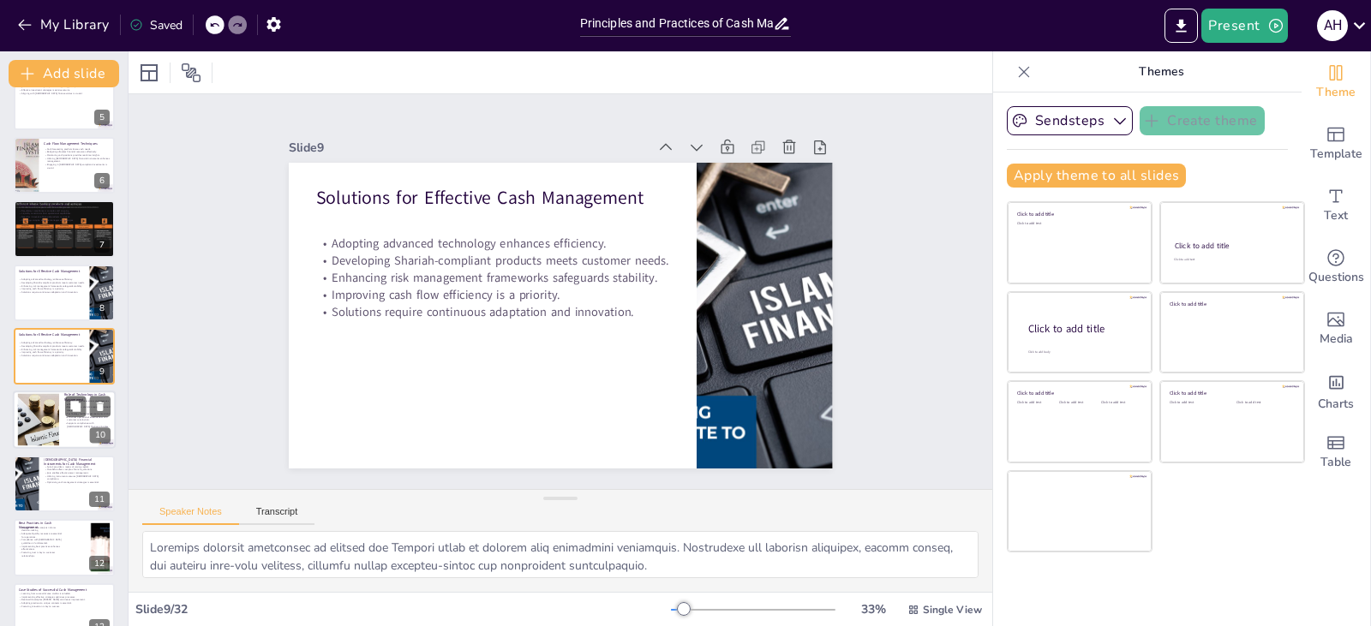
click at [63, 418] on div at bounding box center [64, 420] width 103 height 58
checkbox input "true"
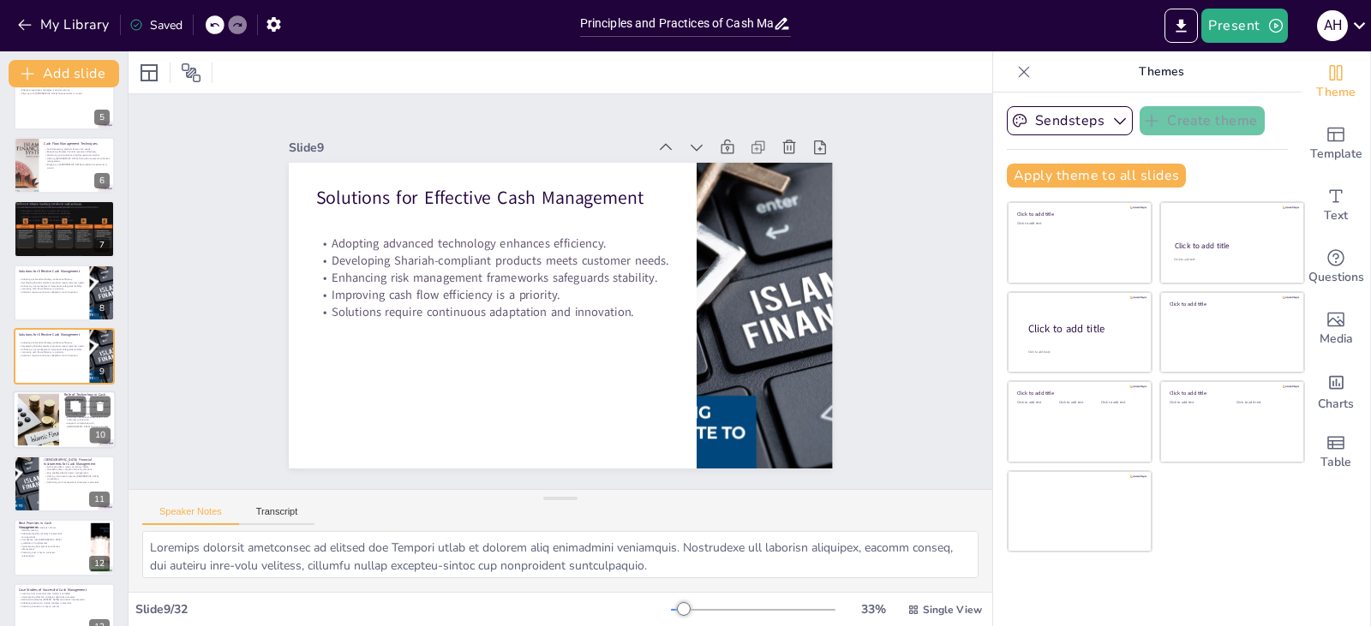
checkbox input "true"
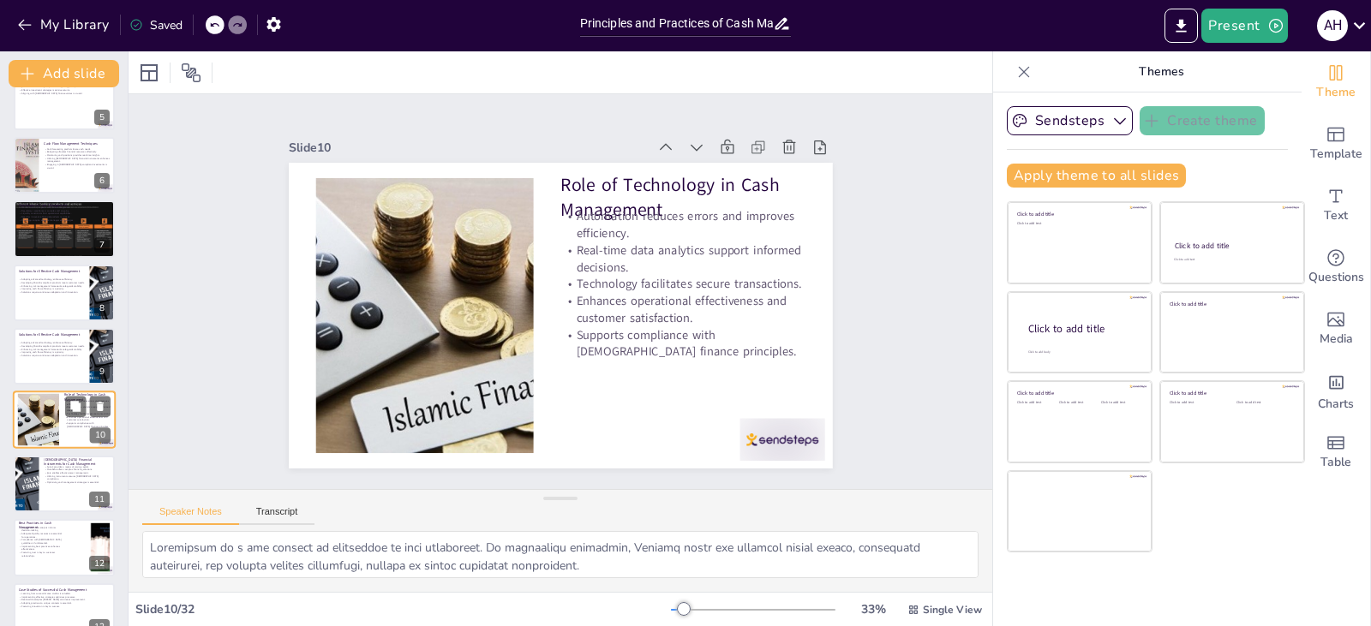
scroll to position [346, 0]
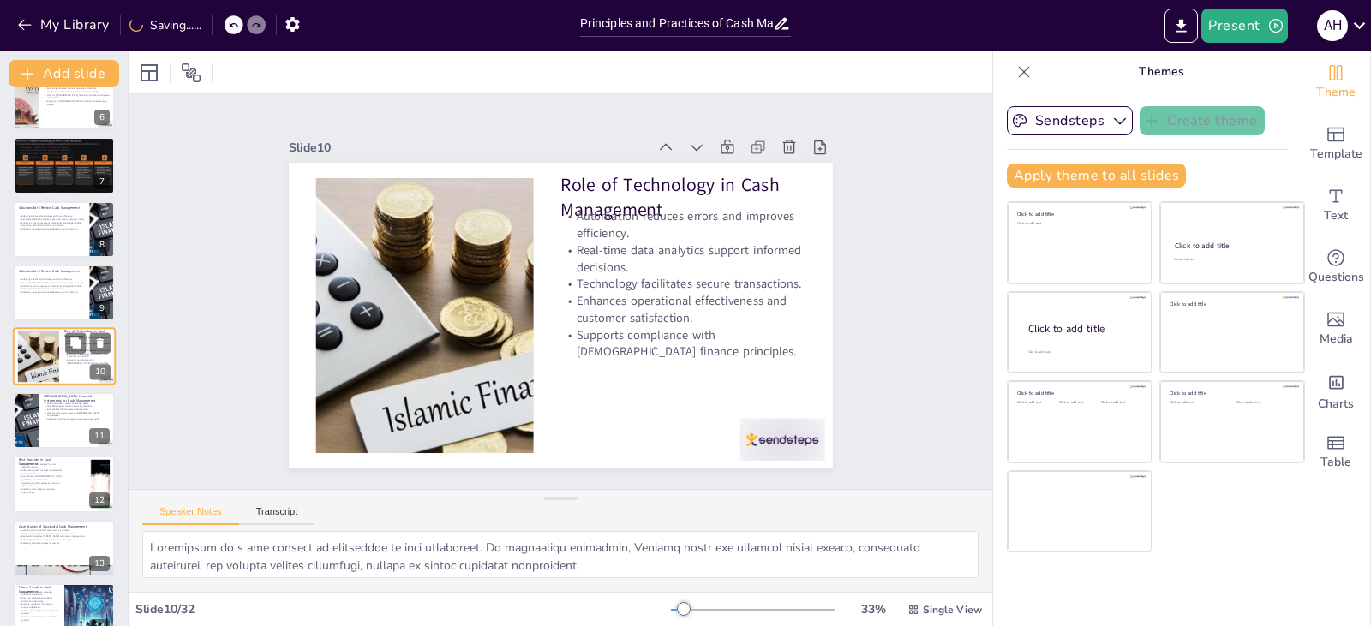
checkbox input "true"
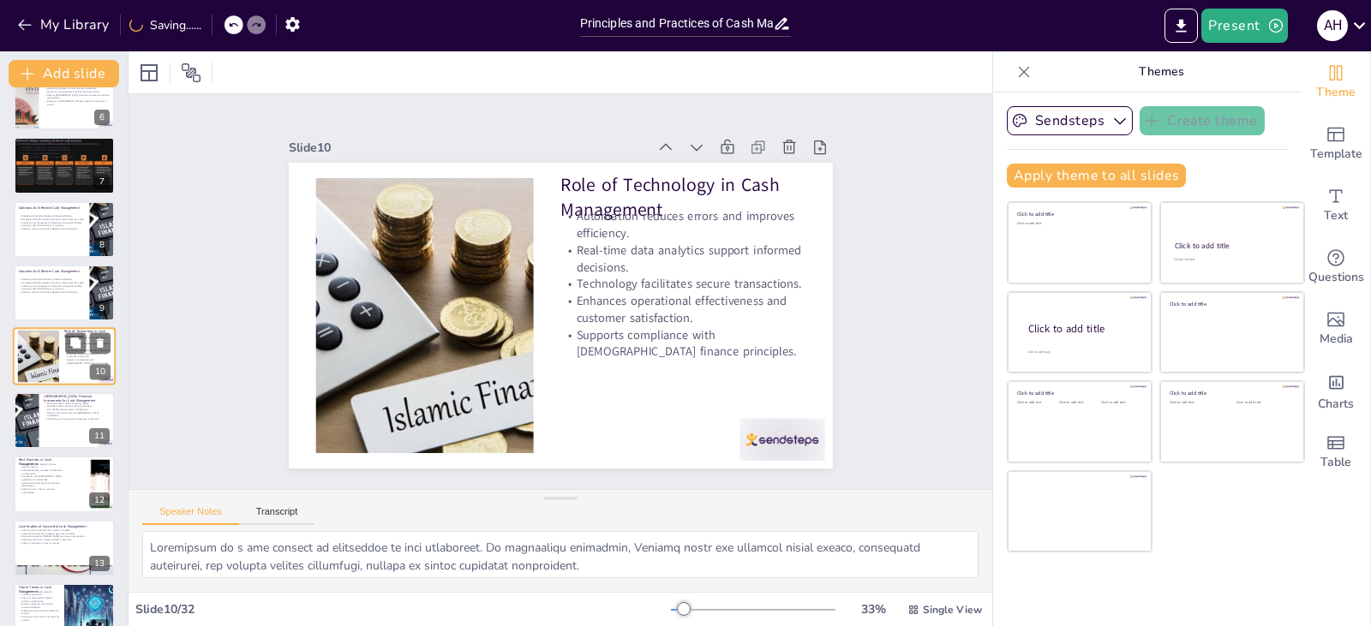
checkbox input "true"
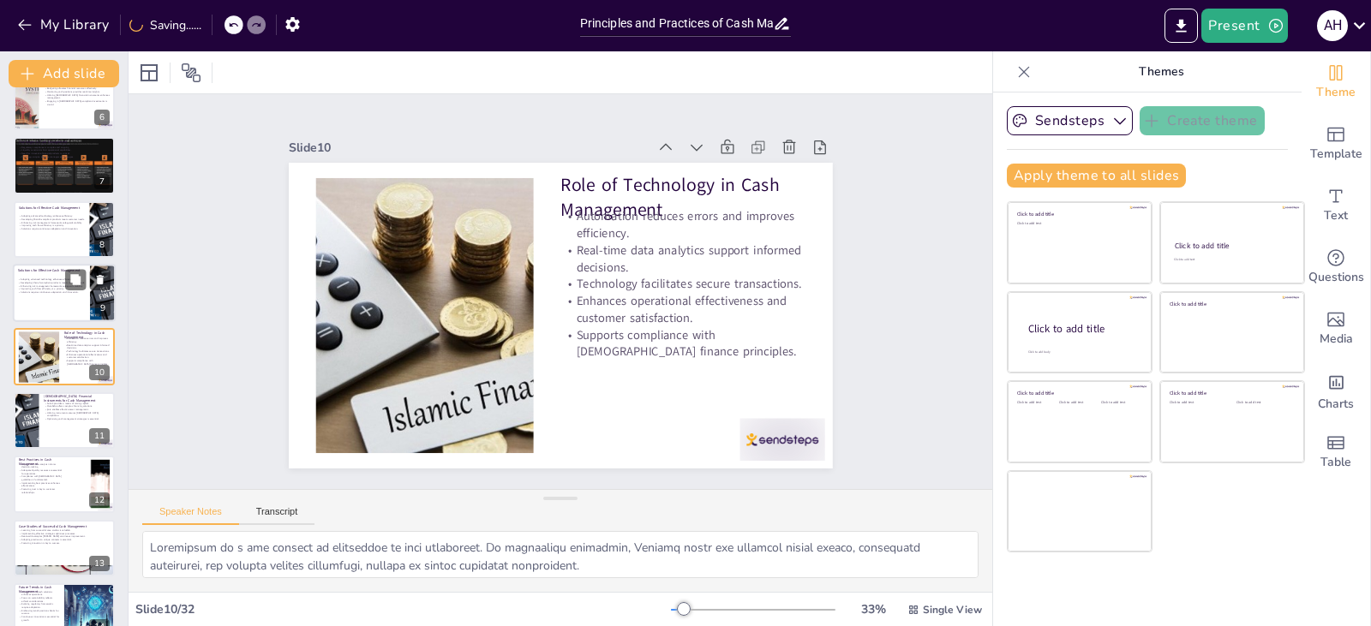
checkbox input "true"
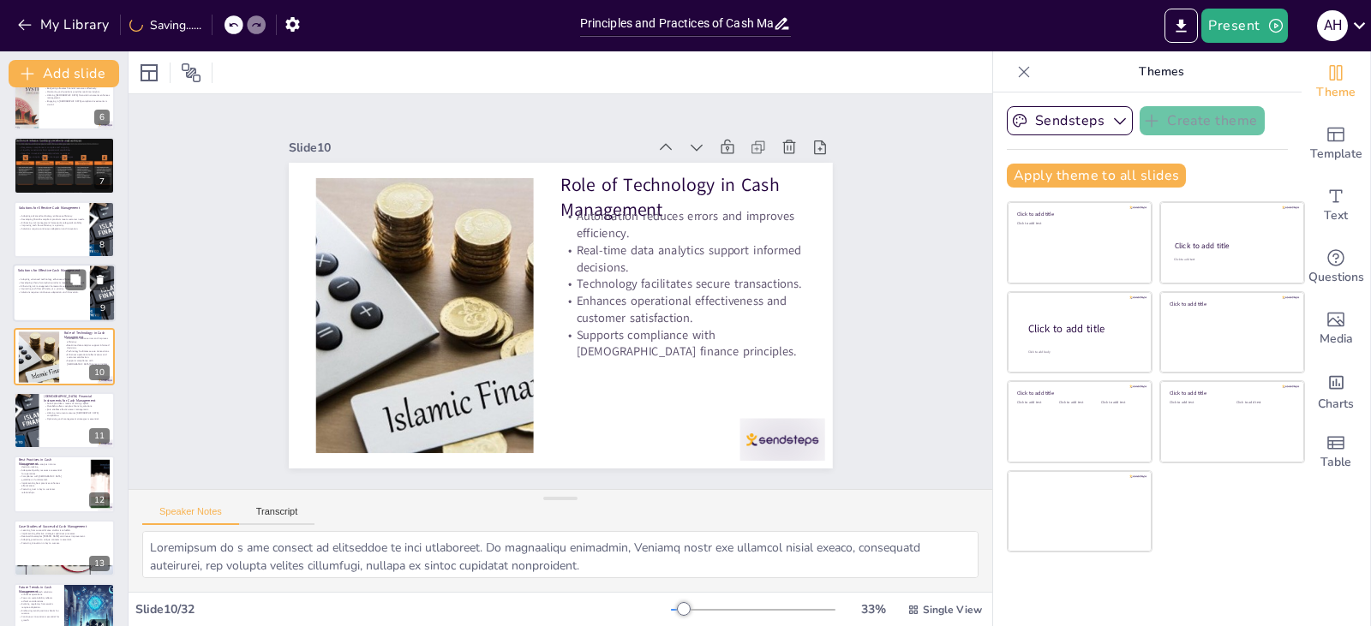
checkbox input "true"
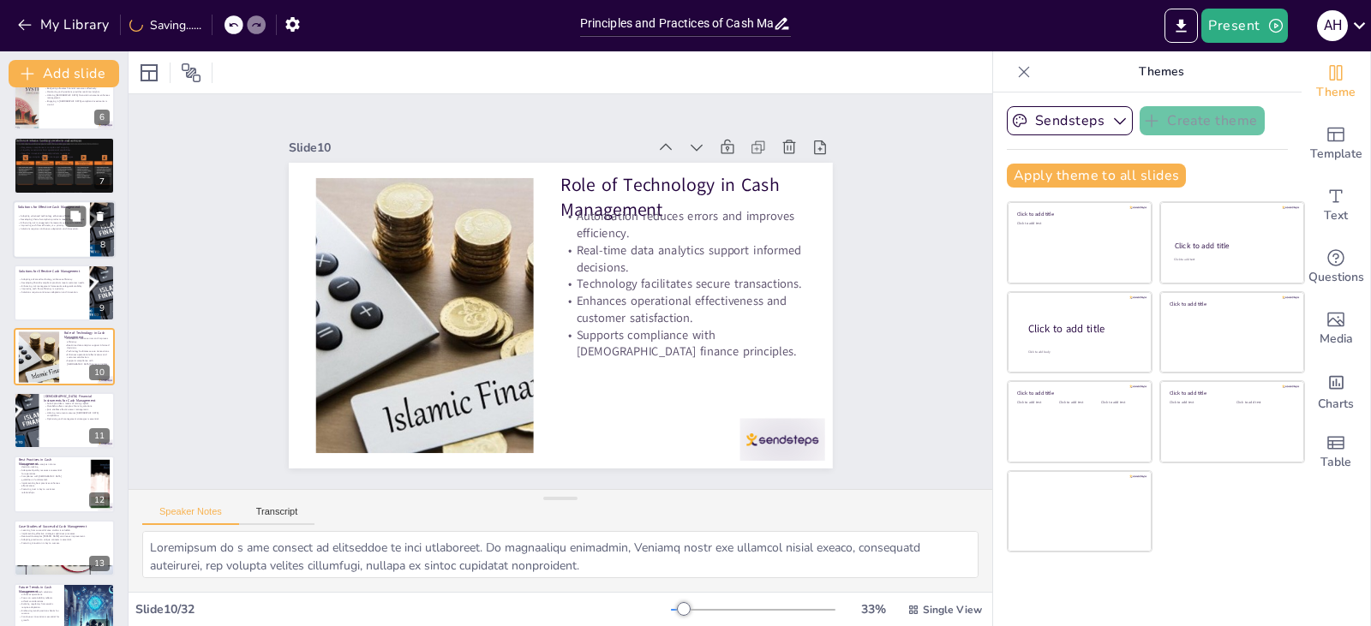
checkbox input "true"
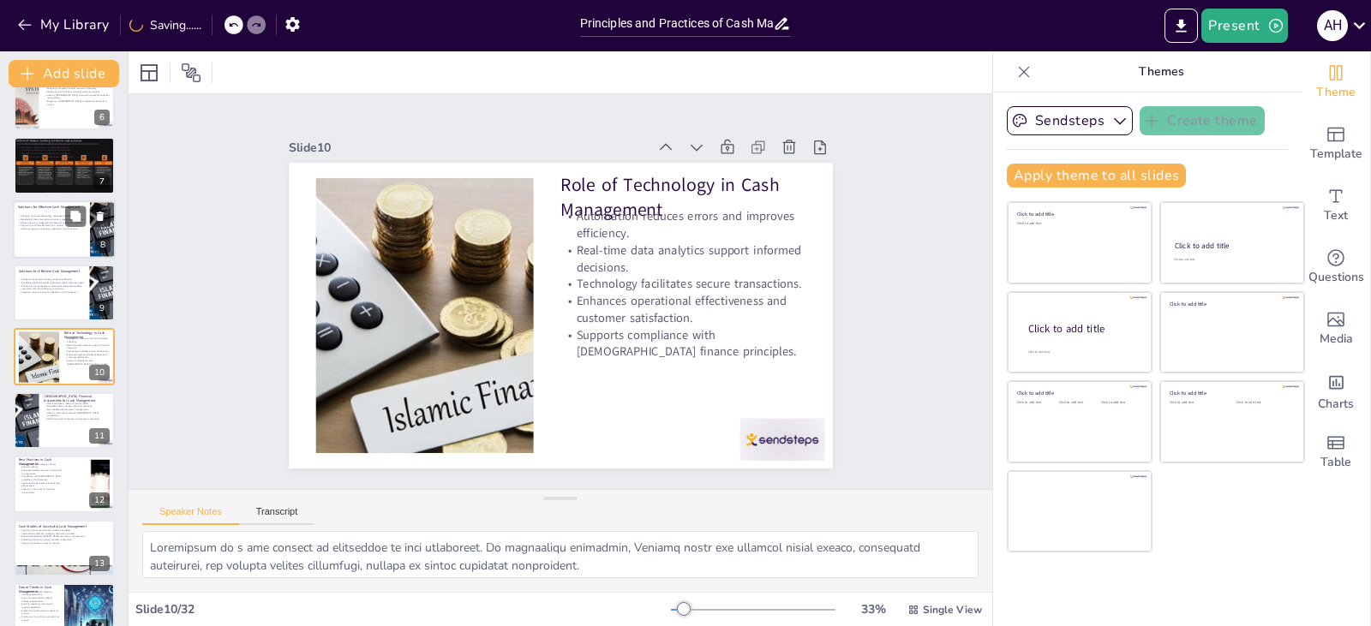
checkbox input "true"
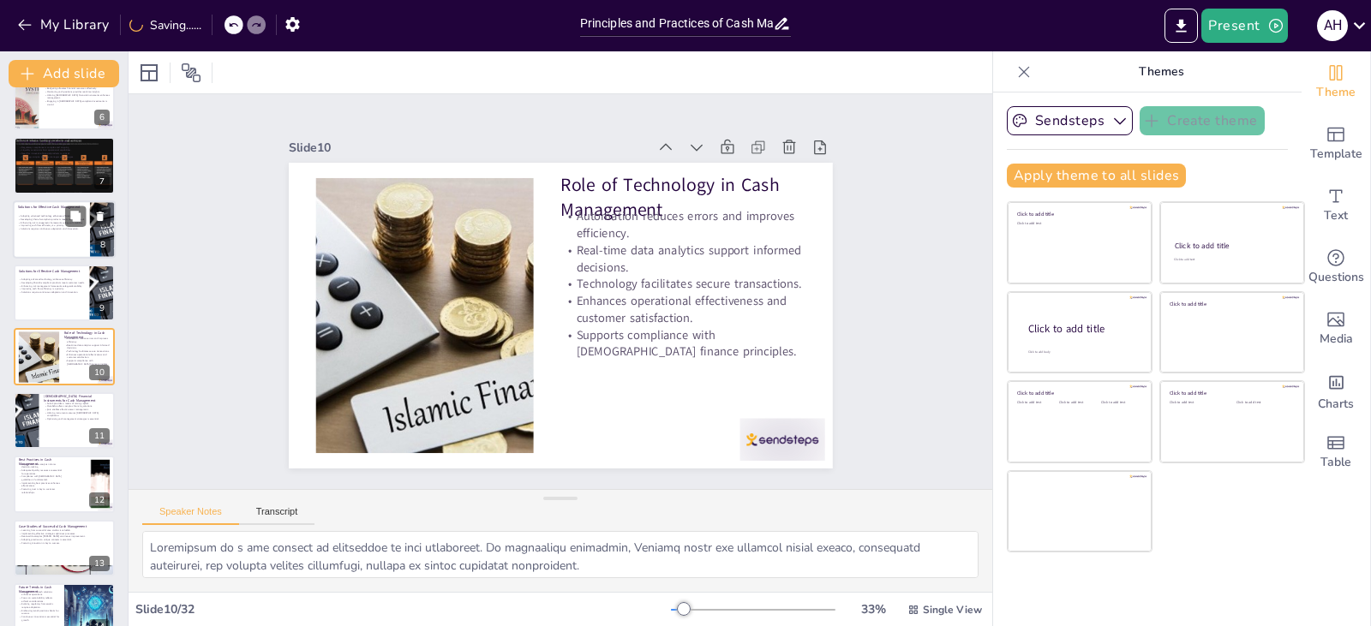
checkbox input "true"
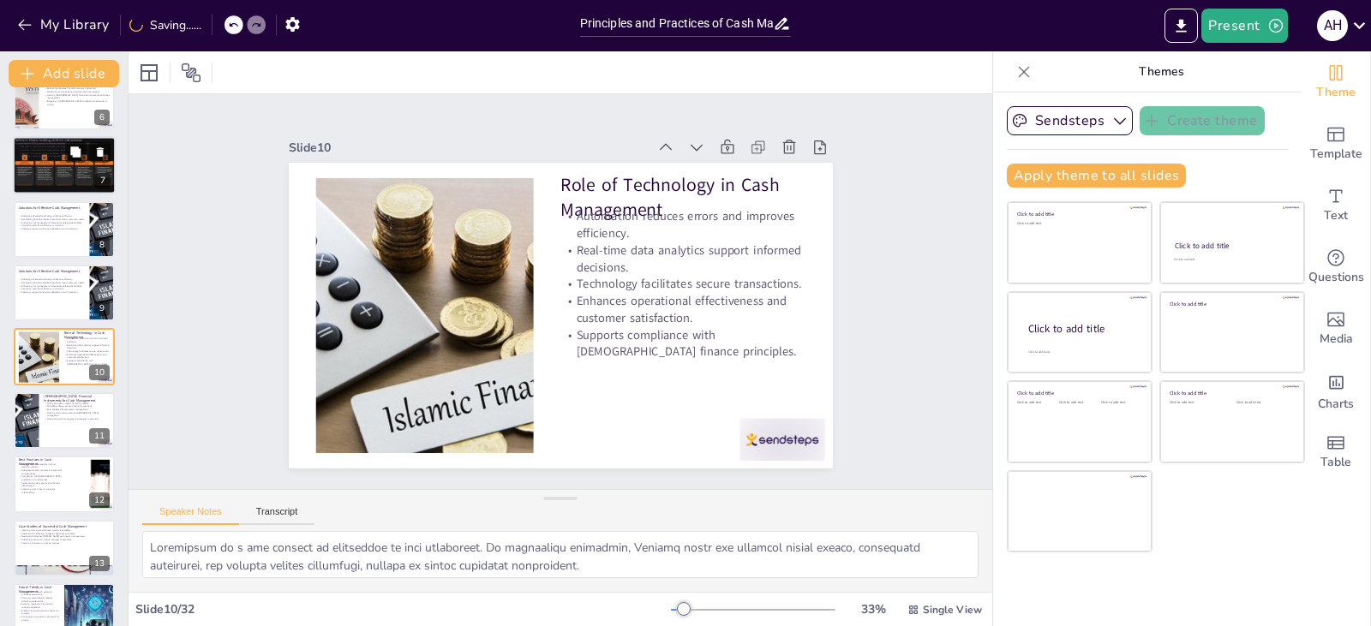
click at [49, 177] on div at bounding box center [64, 166] width 103 height 58
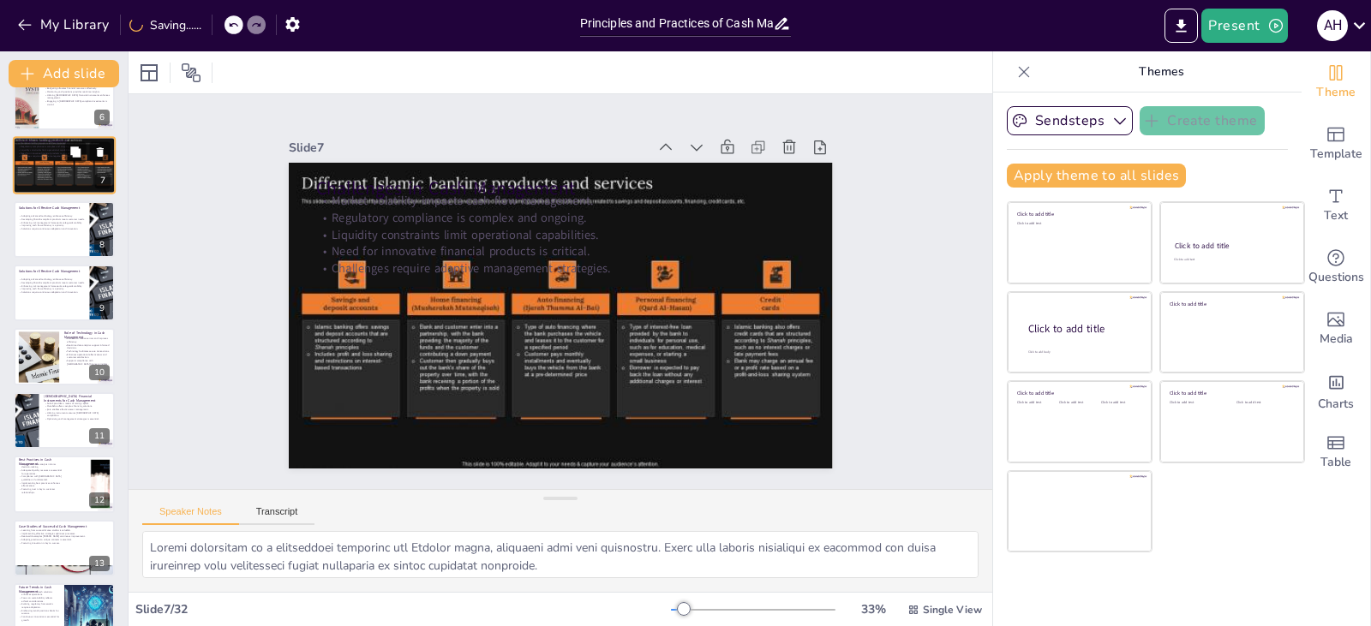
scroll to position [155, 0]
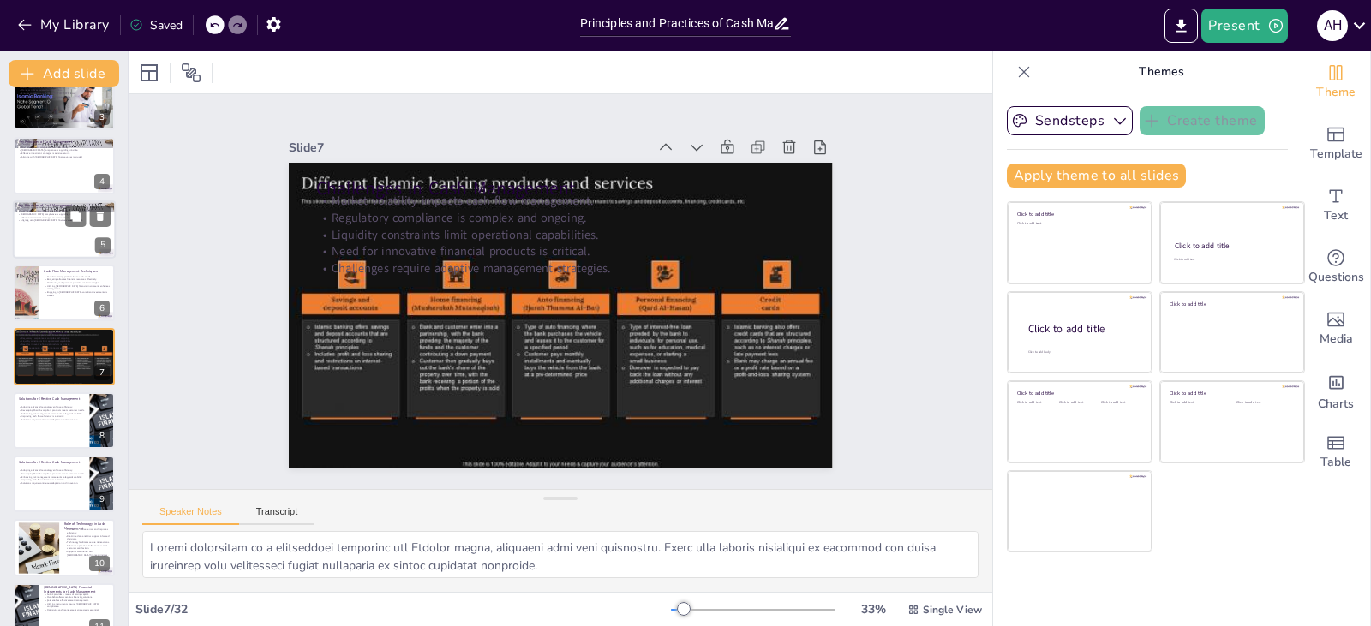
click at [39, 255] on div at bounding box center [64, 229] width 103 height 58
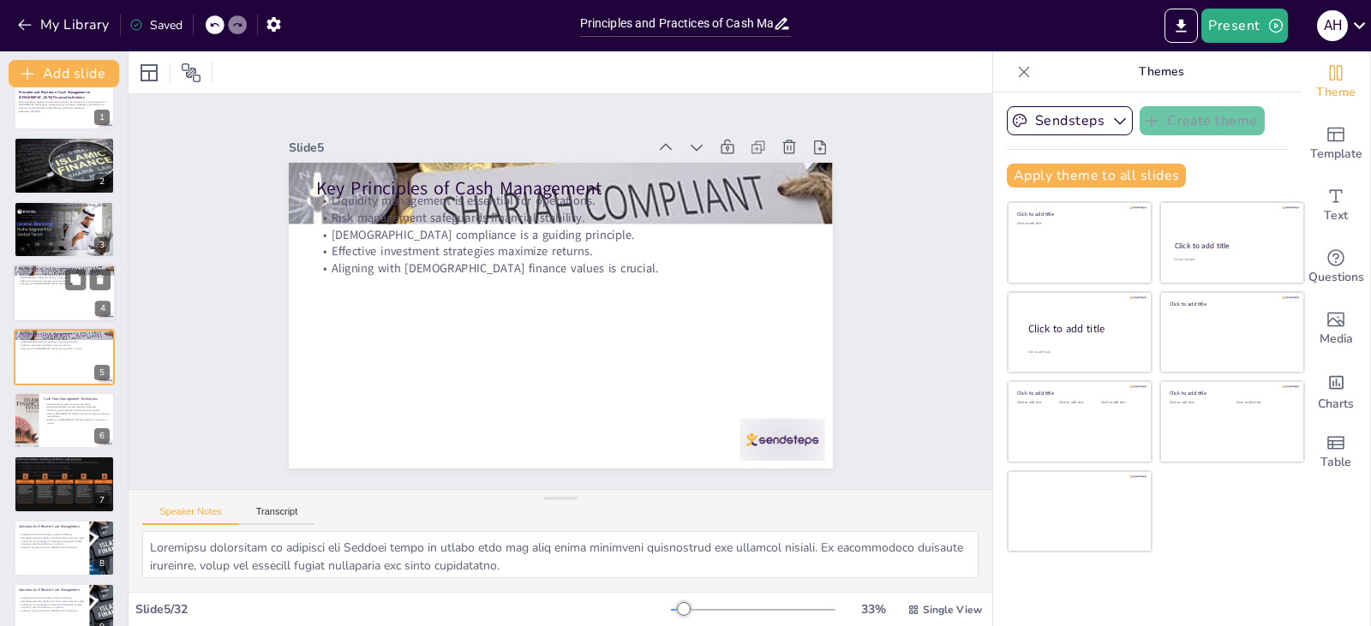
click at [45, 301] on div at bounding box center [64, 293] width 103 height 58
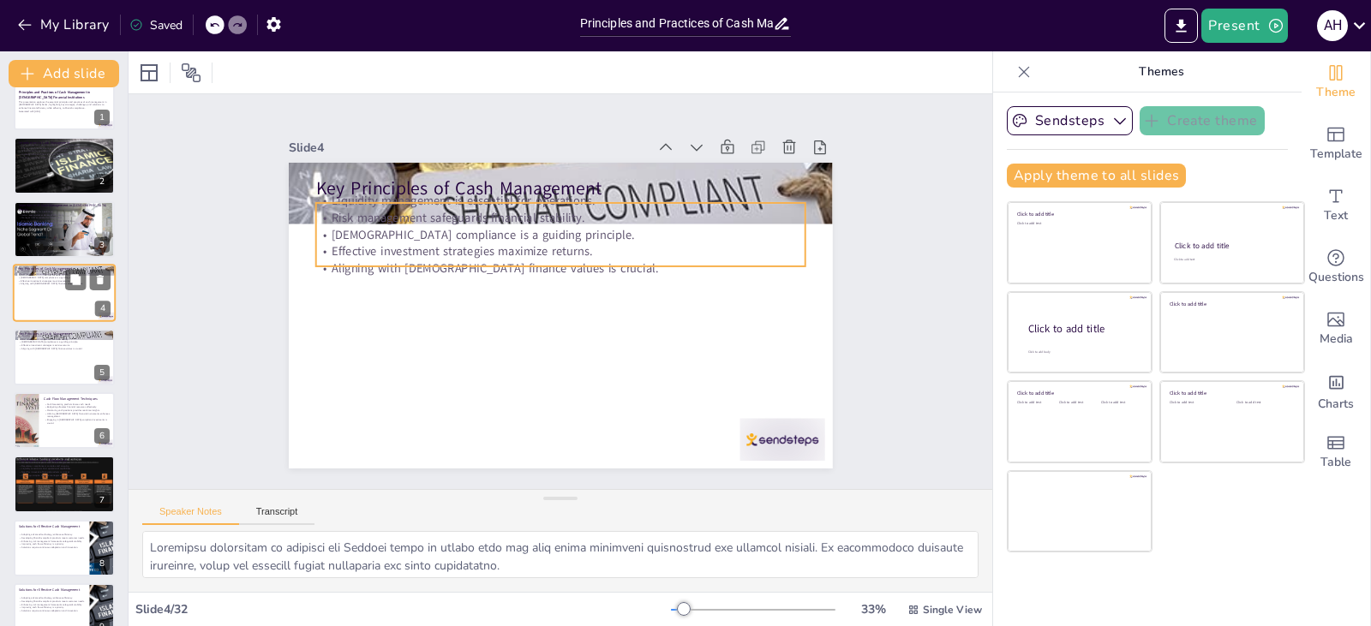
scroll to position [0, 0]
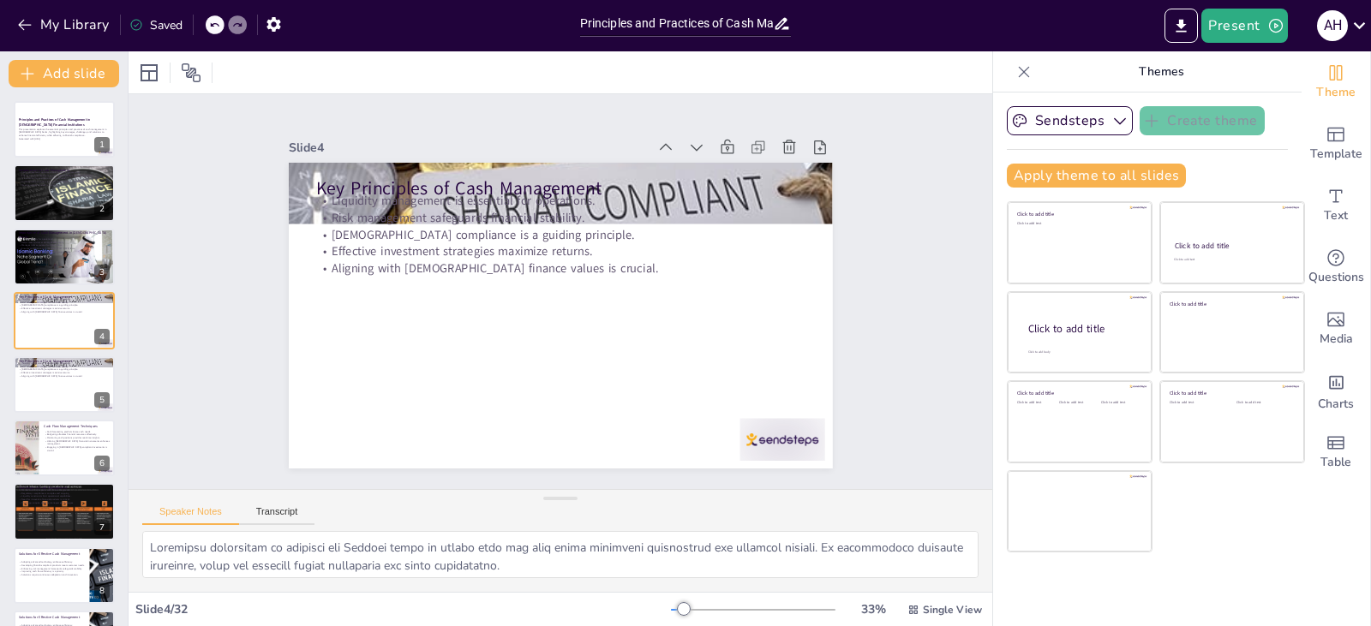
click at [61, 385] on div at bounding box center [64, 385] width 103 height 58
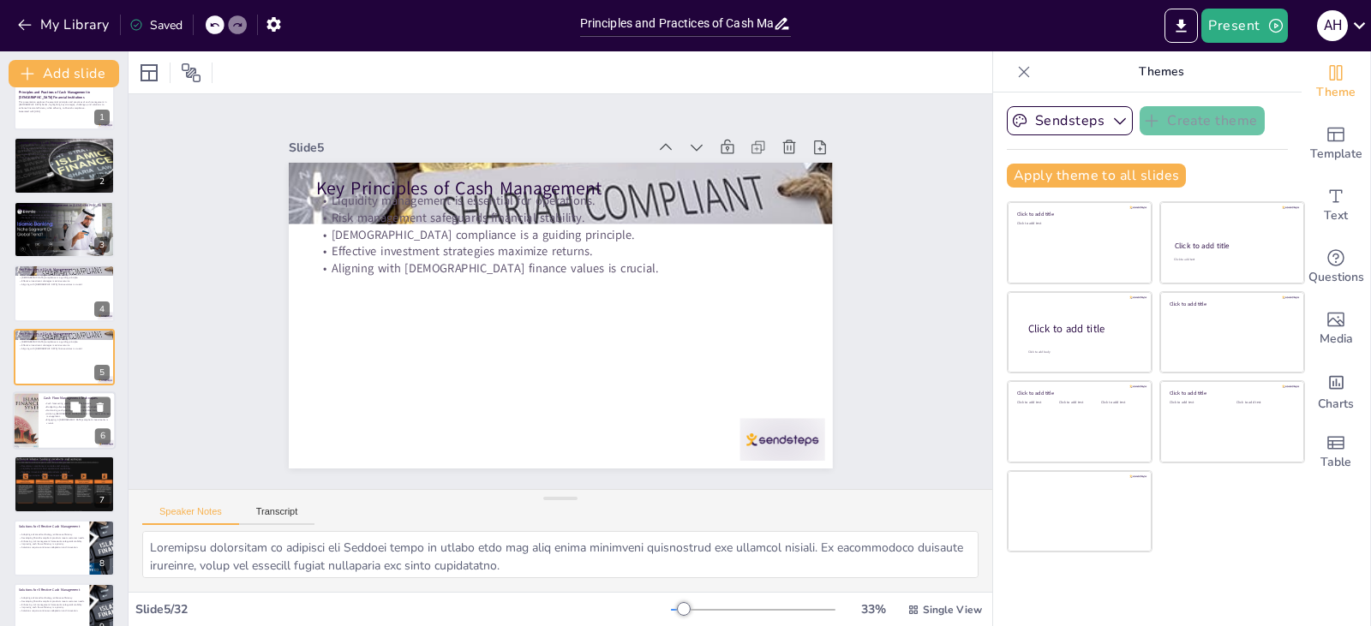
click at [62, 415] on p "Utilizing [DEMOGRAPHIC_DATA] financial instruments enhances management." at bounding box center [77, 415] width 67 height 6
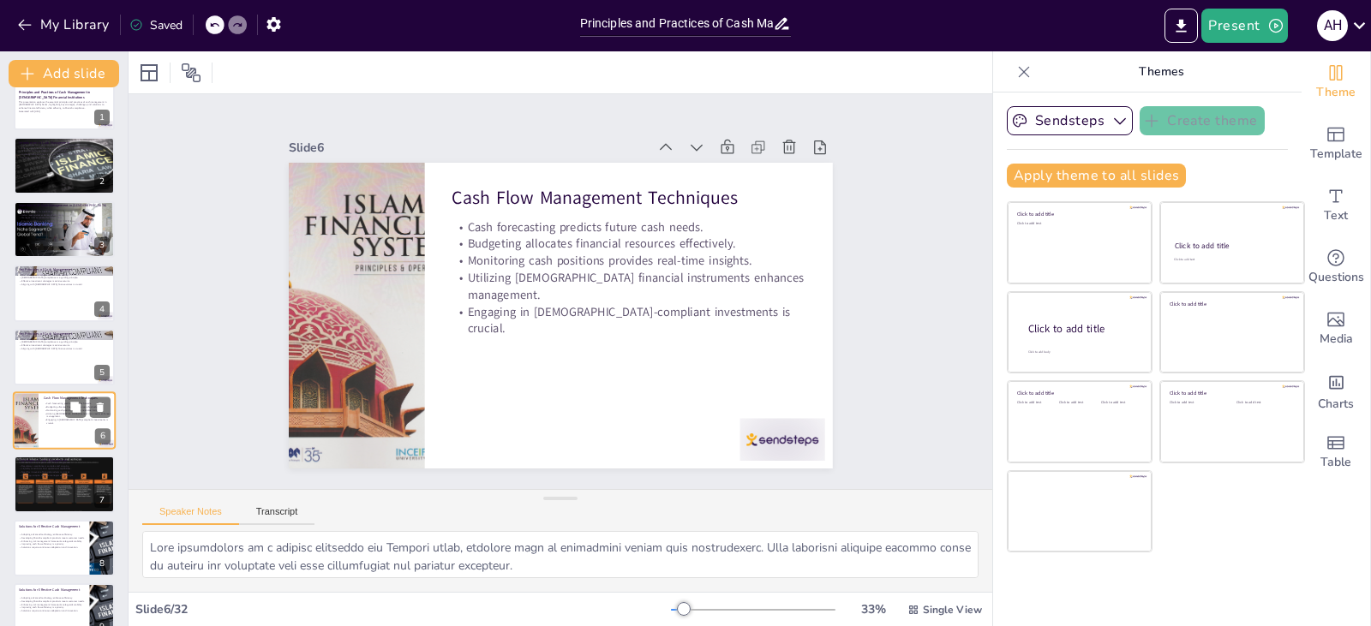
scroll to position [92, 0]
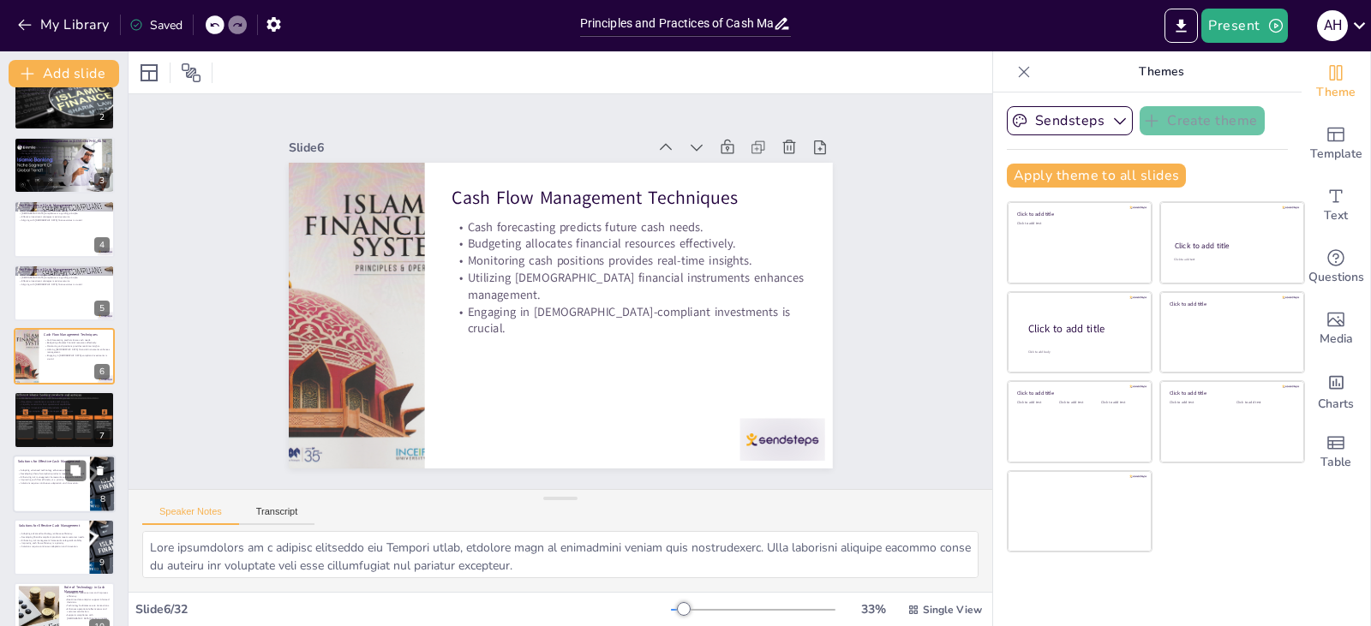
click at [54, 468] on div "Adopting advanced technology enhances efficiency. Developing Shariah-compliant …" at bounding box center [51, 476] width 67 height 21
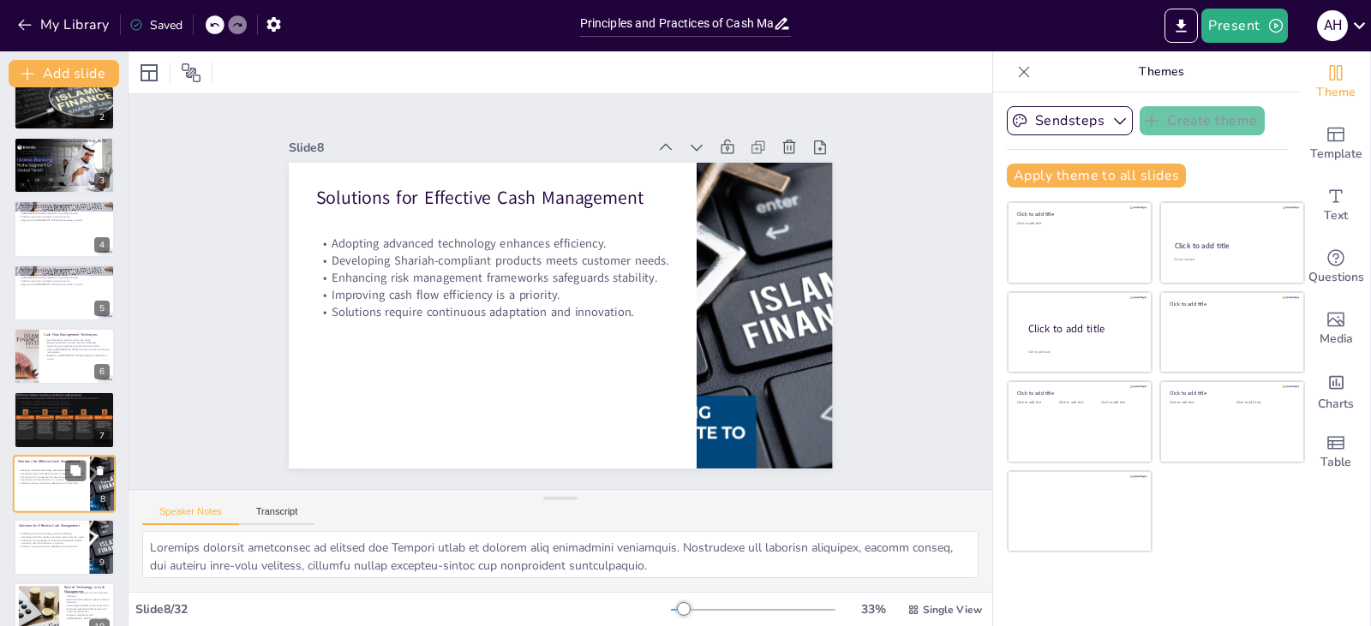
scroll to position [218, 0]
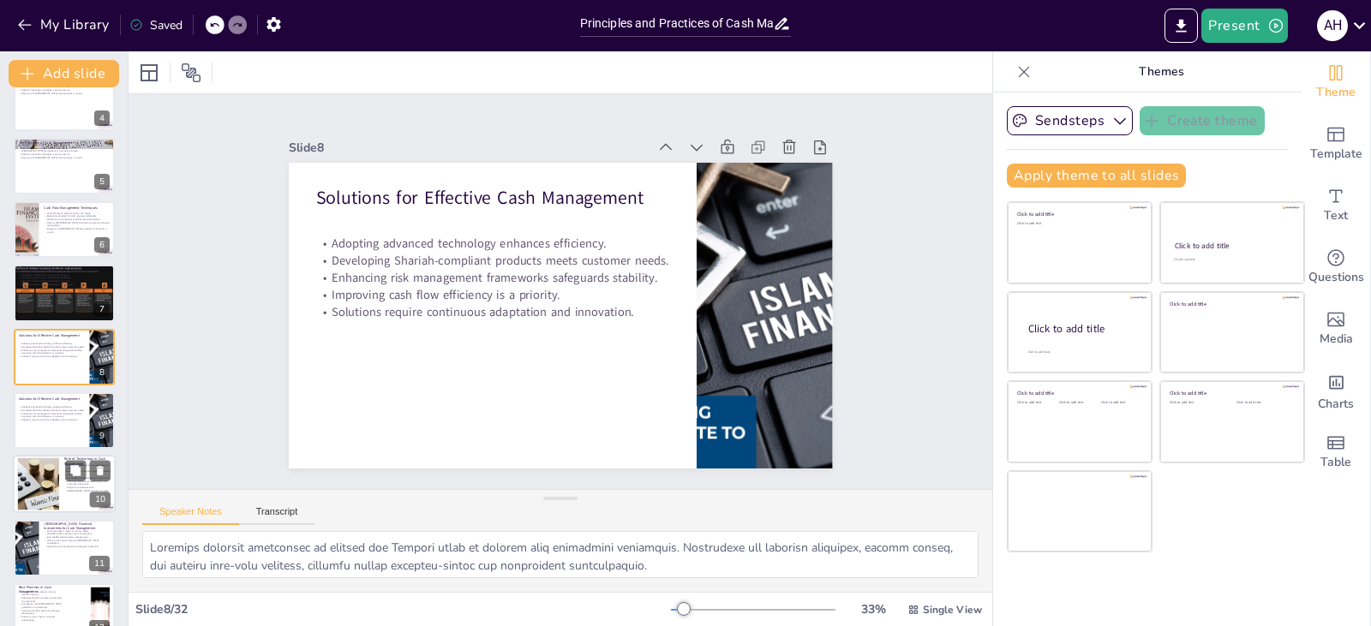
click at [53, 477] on div at bounding box center [38, 484] width 93 height 52
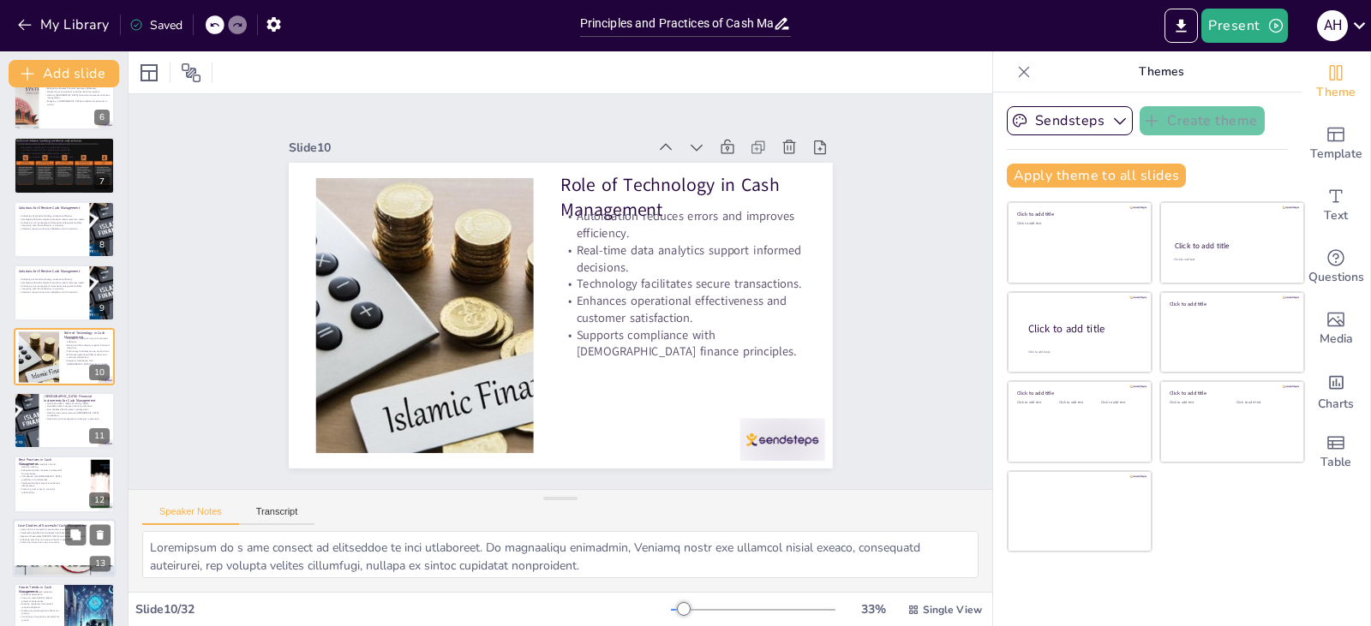
click at [56, 538] on p "Adapting practices to unique contexts is essential." at bounding box center [64, 539] width 93 height 3
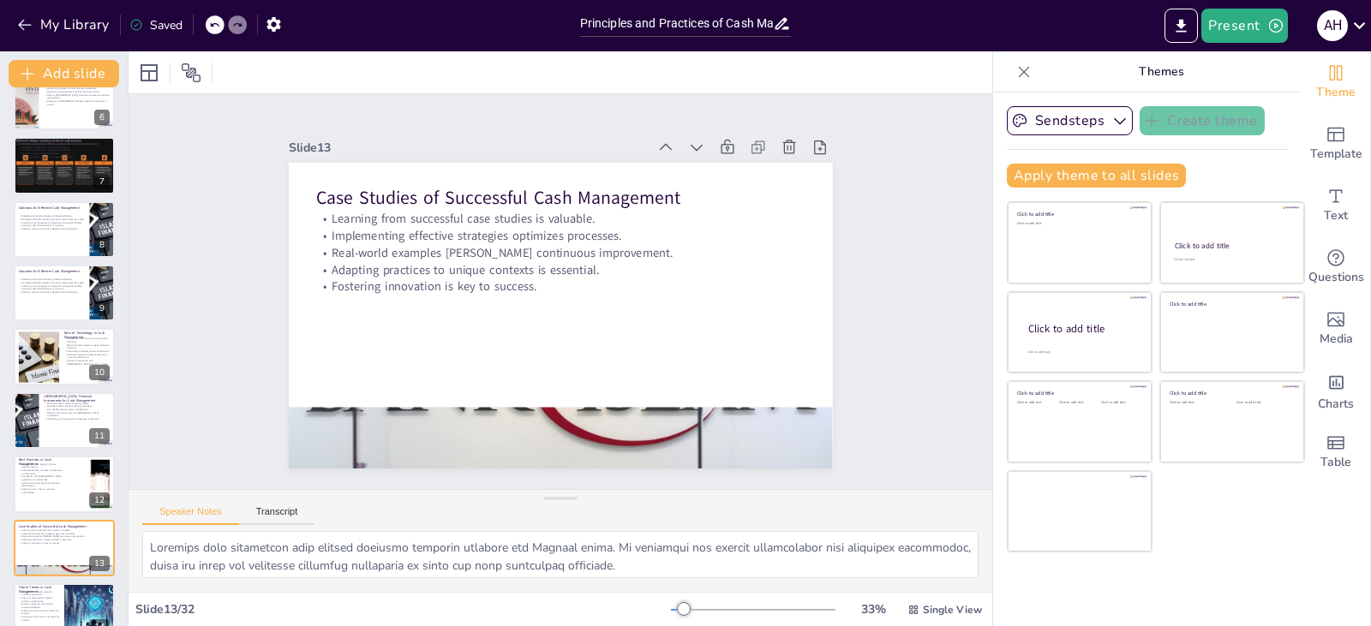
scroll to position [537, 0]
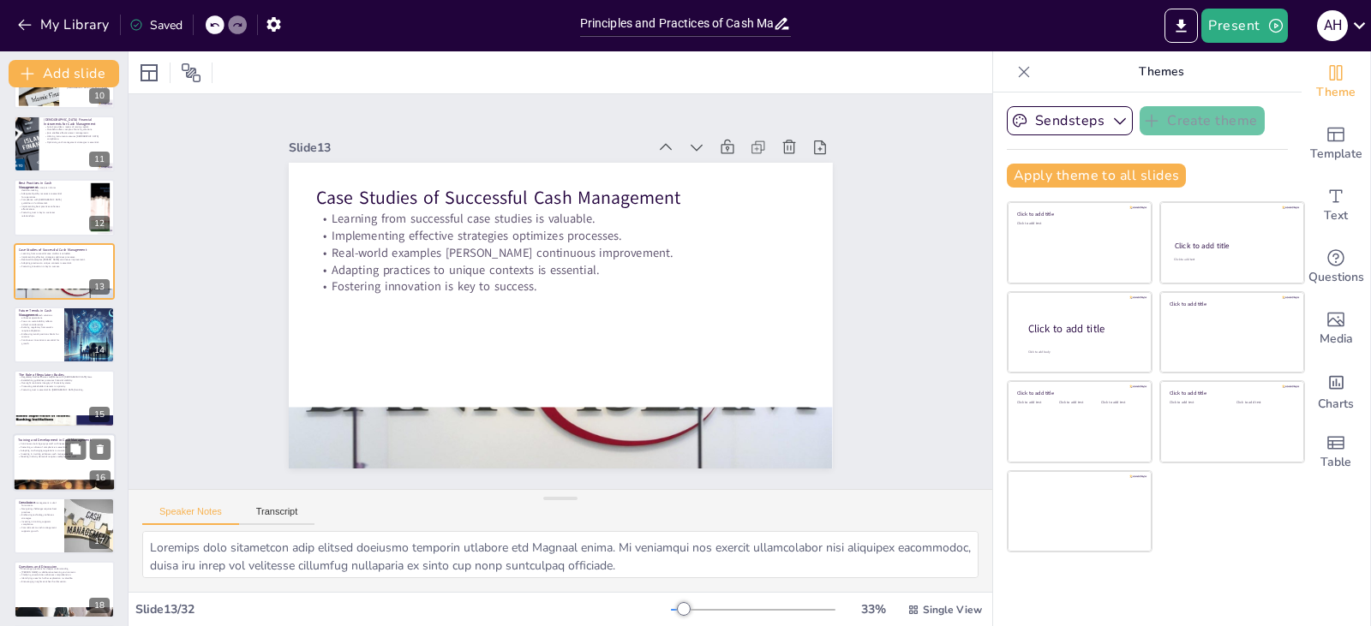
click at [46, 440] on p "Training and Development in Cash Management" at bounding box center [64, 440] width 93 height 5
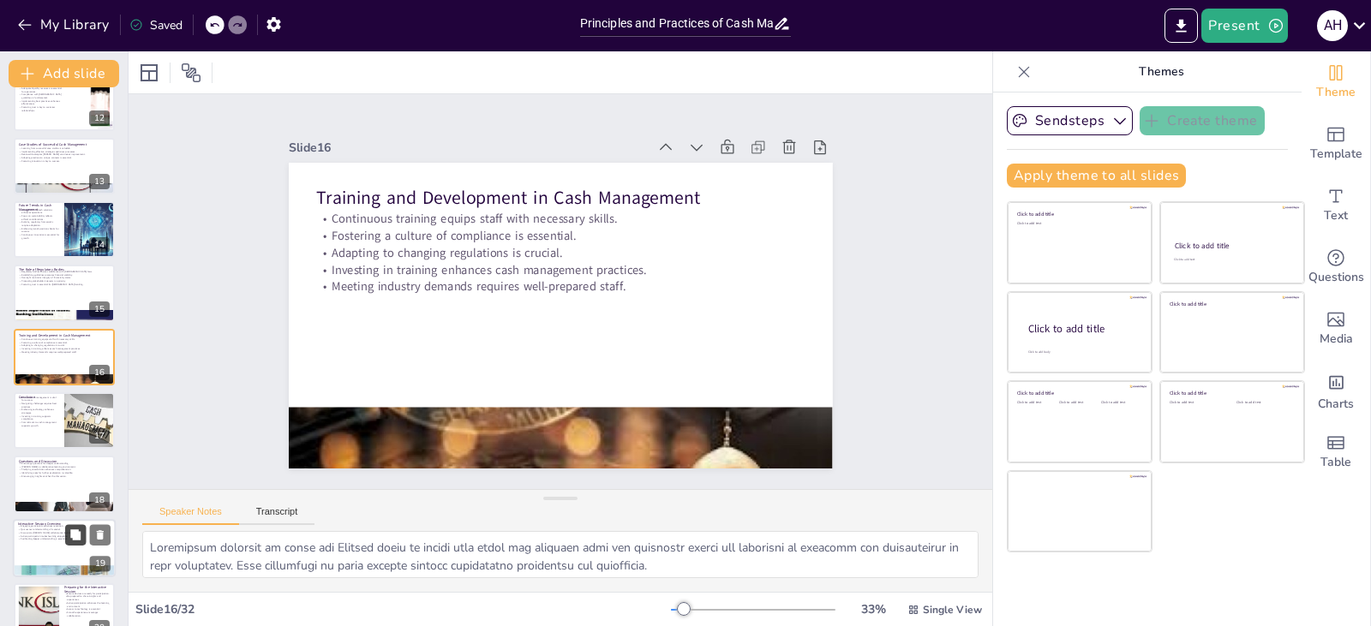
click at [66, 529] on button at bounding box center [75, 534] width 21 height 21
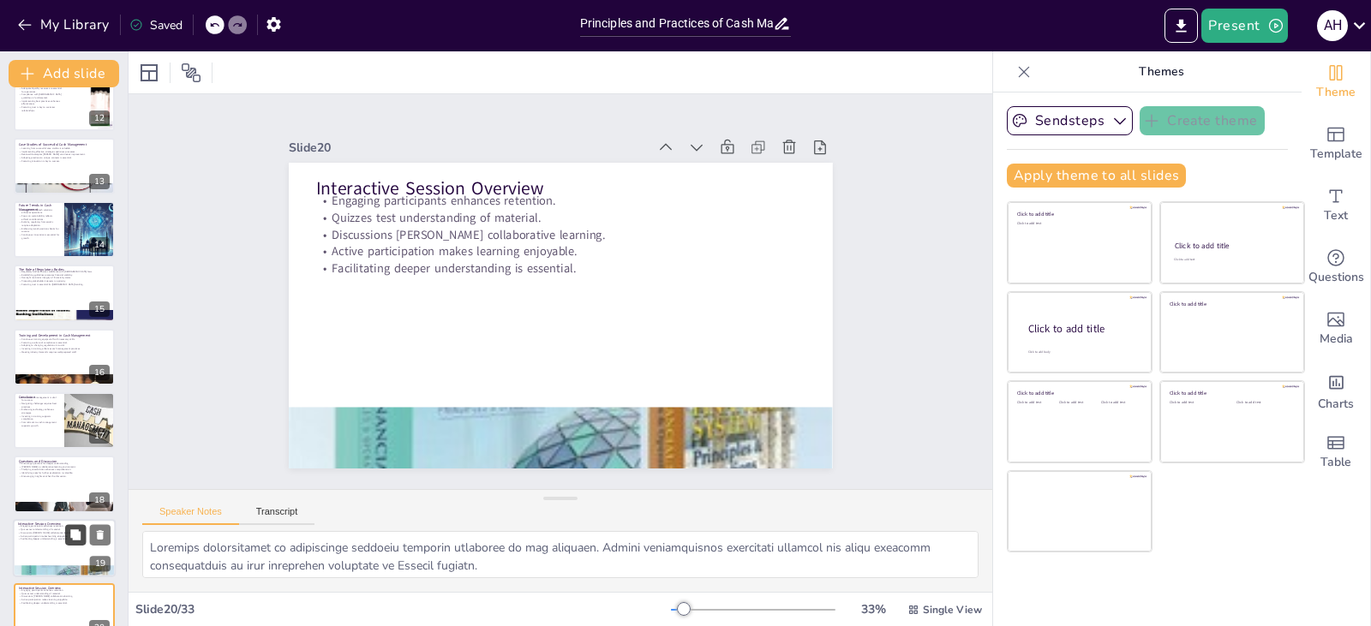
scroll to position [983, 0]
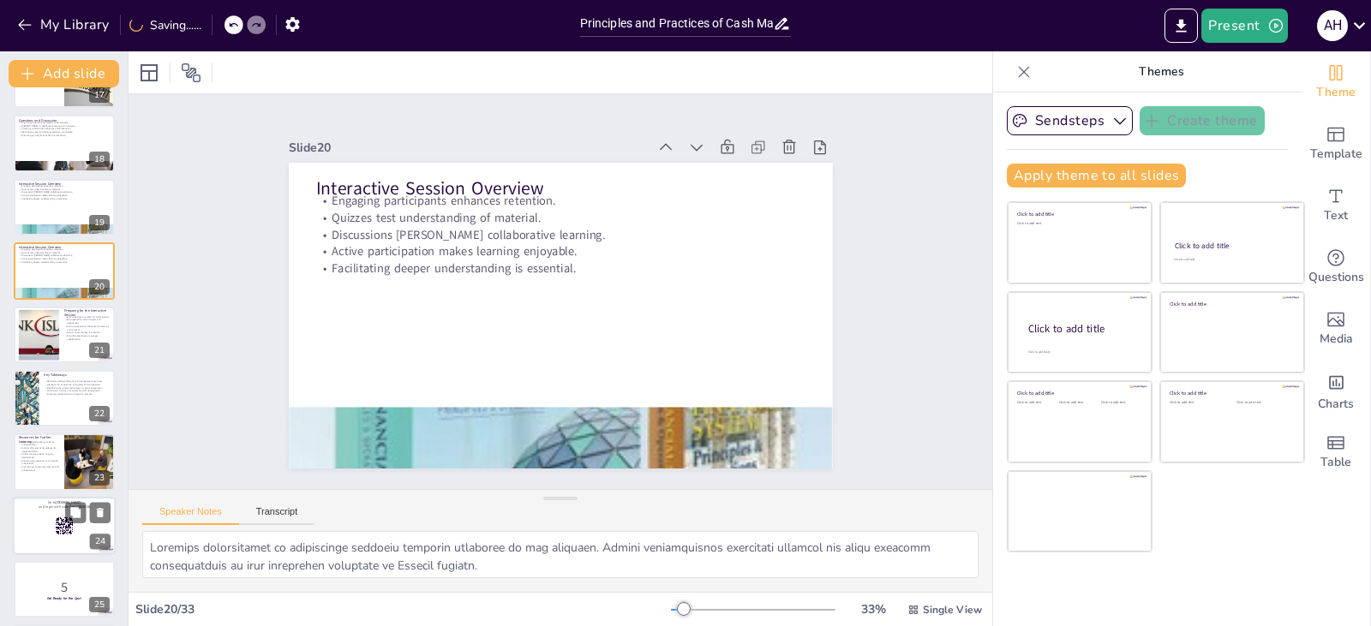
click at [55, 516] on div at bounding box center [64, 526] width 103 height 58
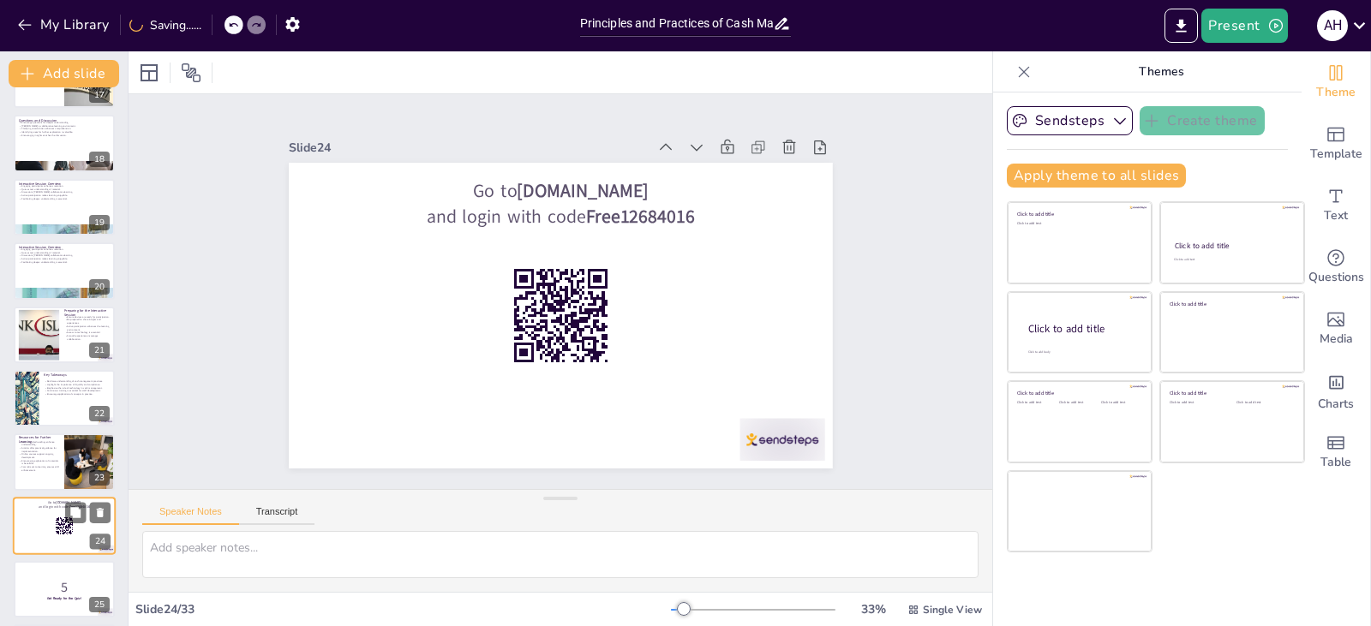
scroll to position [1238, 0]
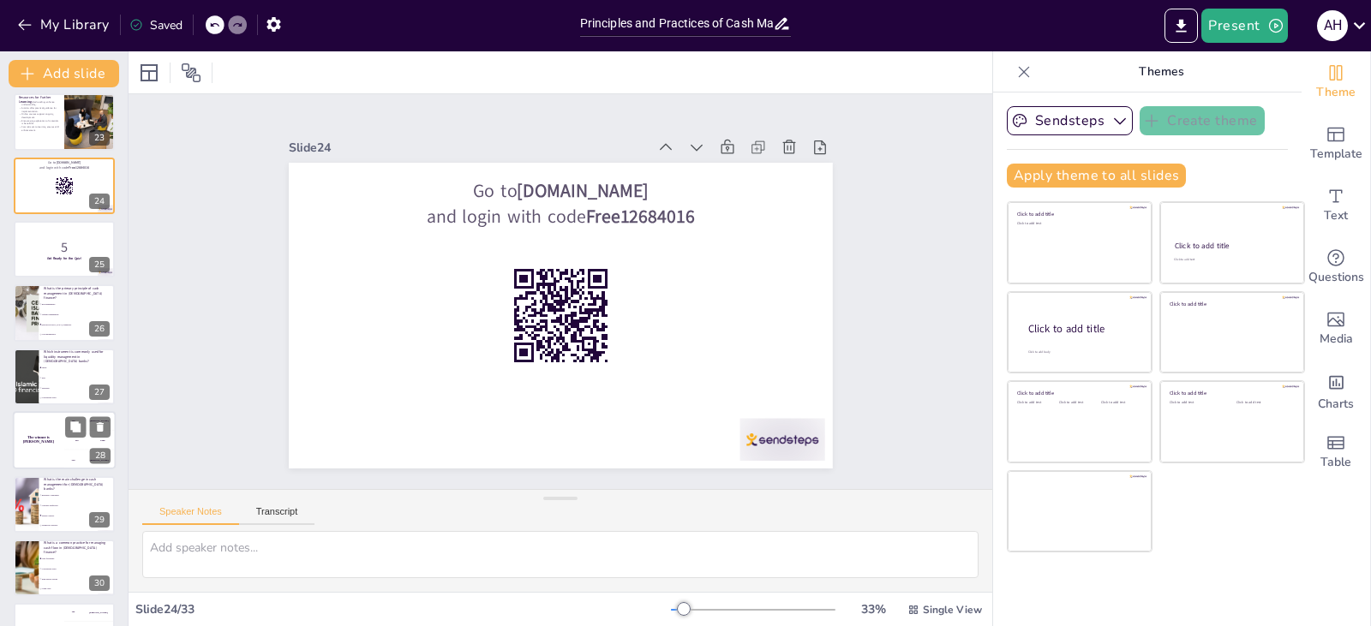
click at [30, 443] on div "The winner is [PERSON_NAME]" at bounding box center [38, 440] width 51 height 58
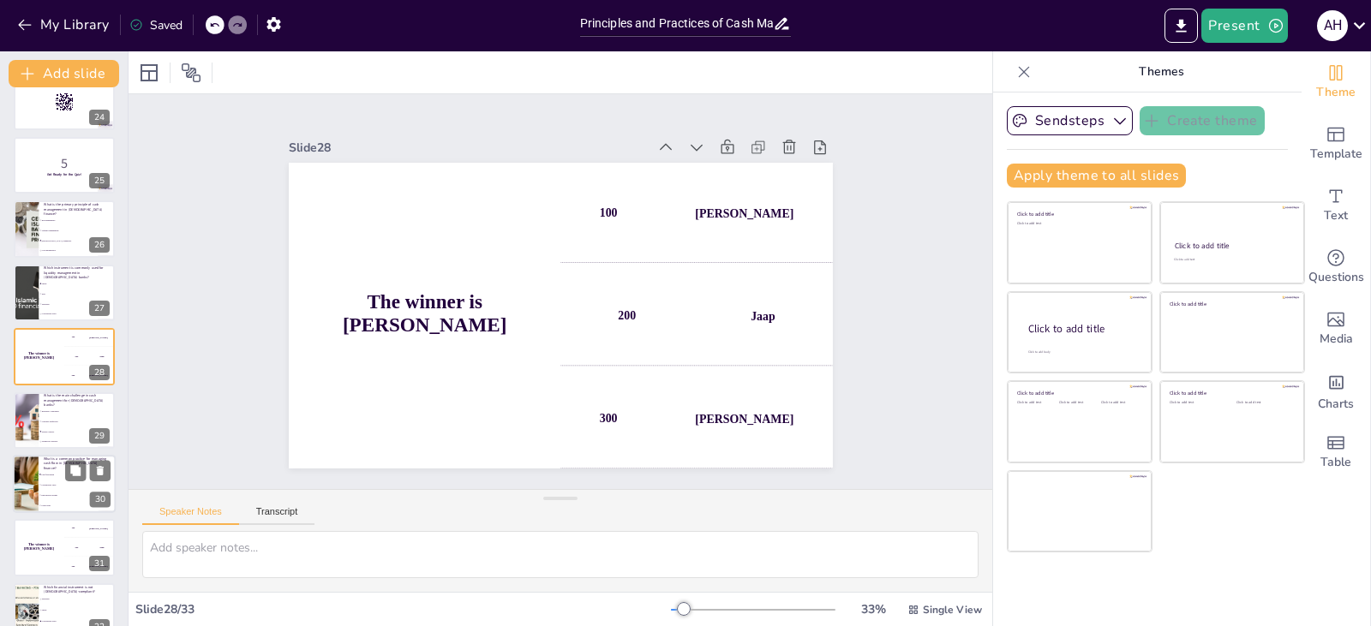
click at [38, 511] on div "What is a common practice for managing cash flow in [DEMOGRAPHIC_DATA] finance?…" at bounding box center [64, 484] width 103 height 58
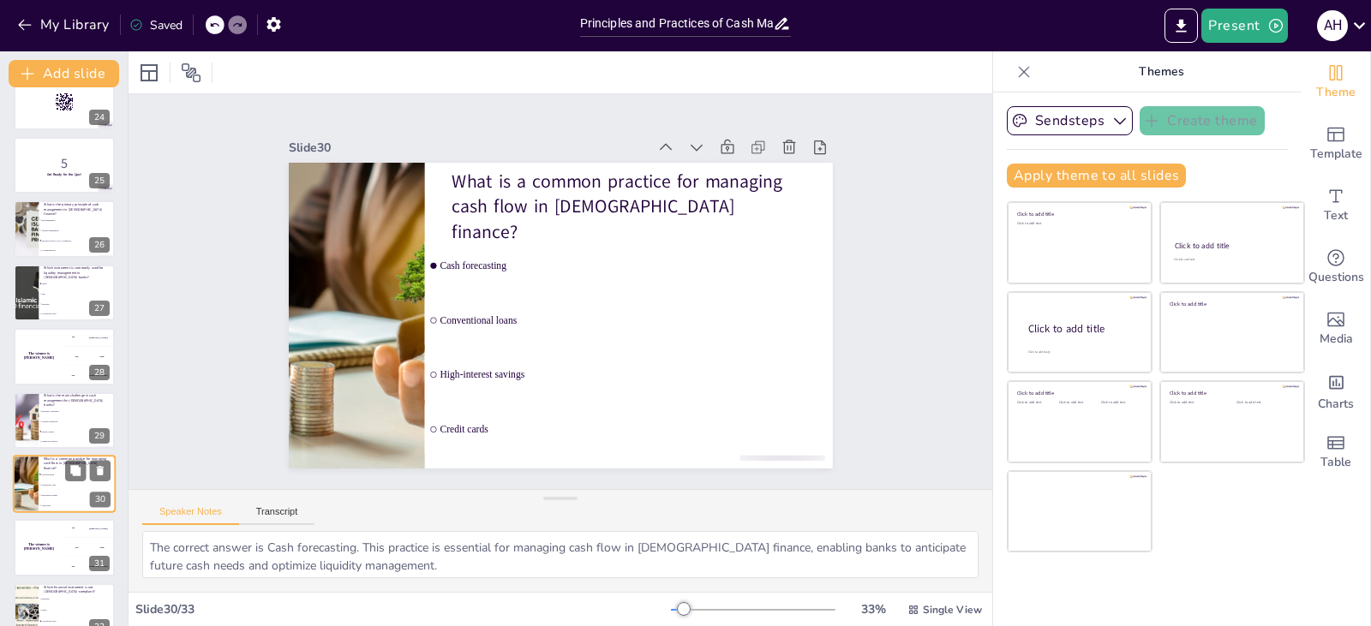
scroll to position [1584, 0]
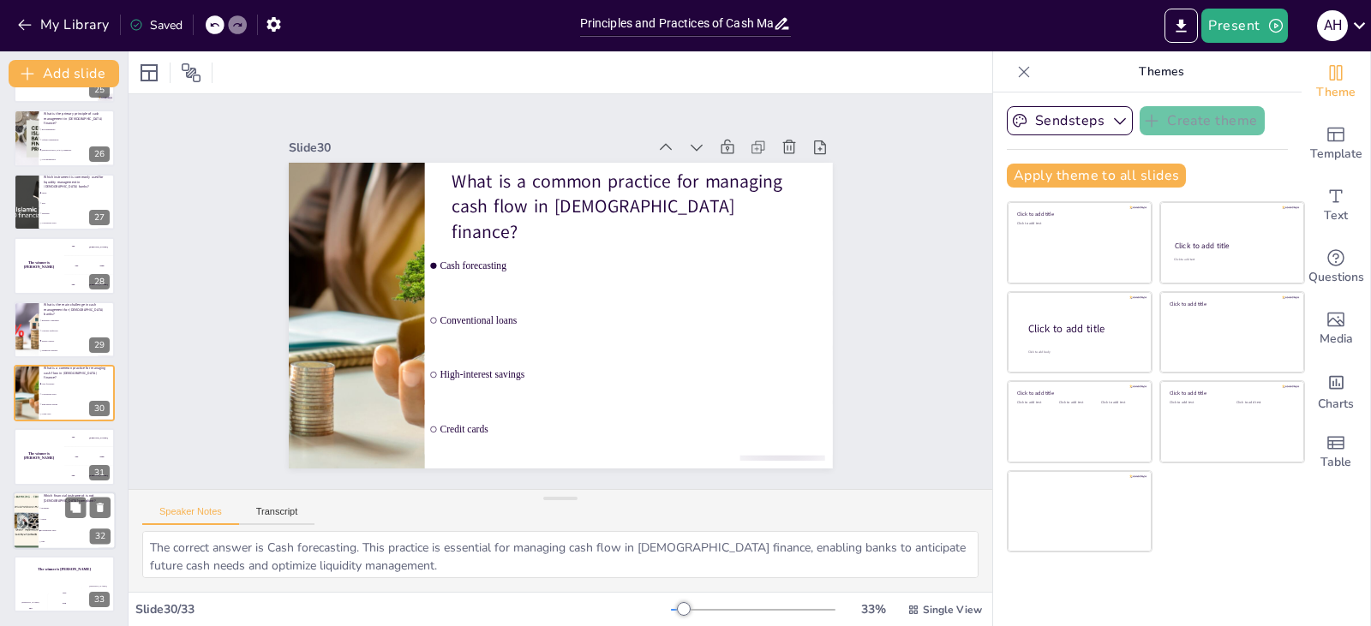
click at [33, 525] on div at bounding box center [25, 521] width 77 height 58
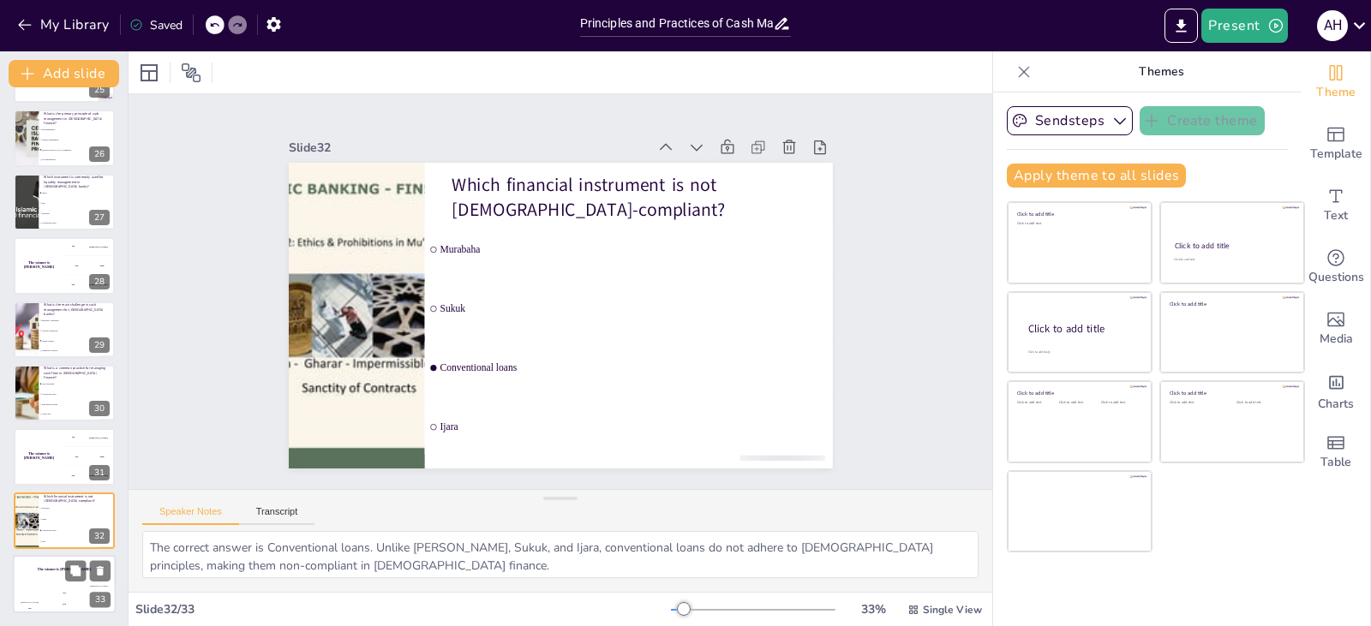
drag, startPoint x: 48, startPoint y: 571, endPoint x: 41, endPoint y: 561, distance: 12.4
click at [45, 567] on h4 "The winner is [PERSON_NAME]" at bounding box center [64, 569] width 103 height 4
